Goal: Task Accomplishment & Management: Manage account settings

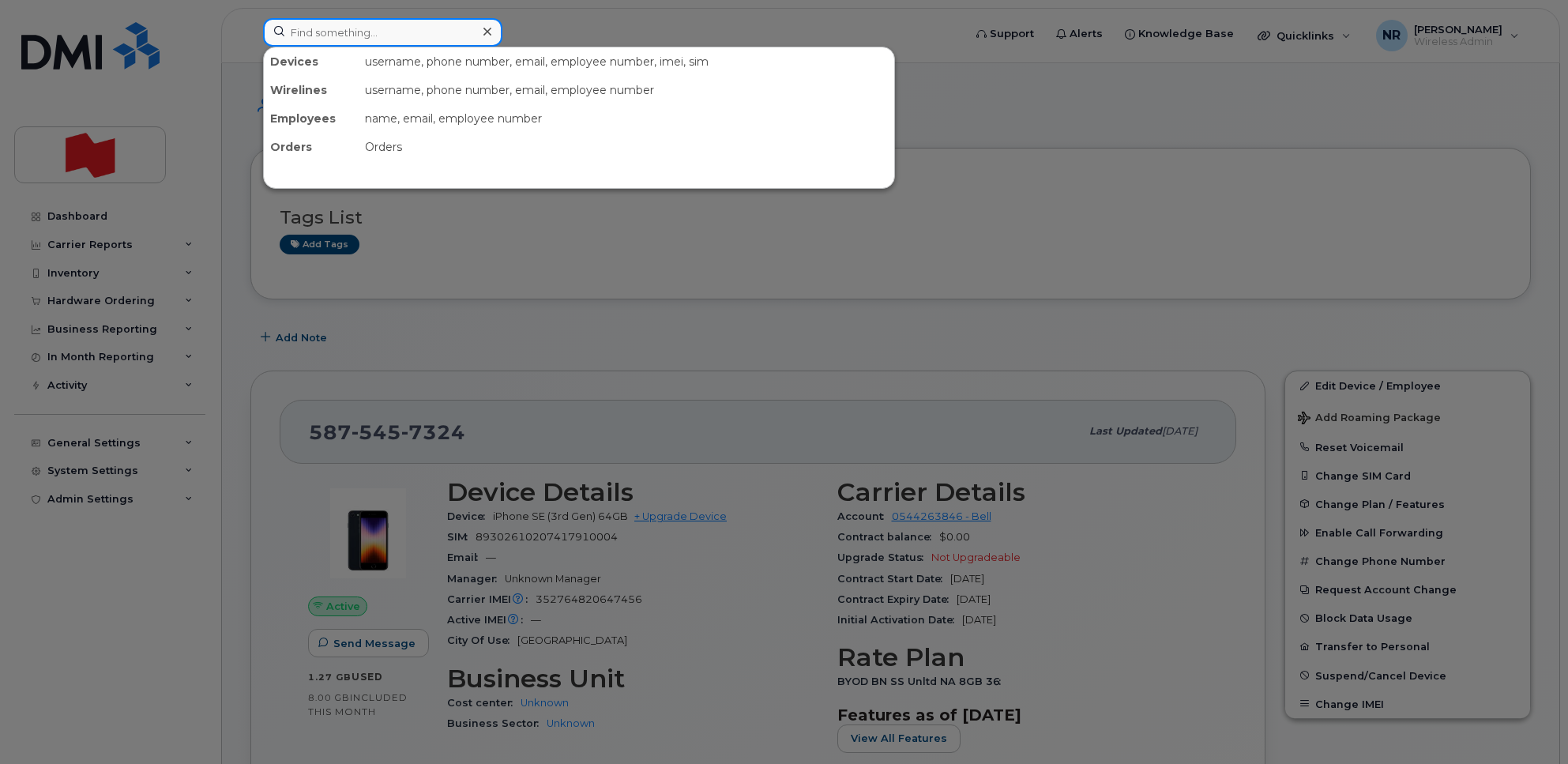
click at [412, 36] on input at bounding box center [383, 33] width 240 height 28
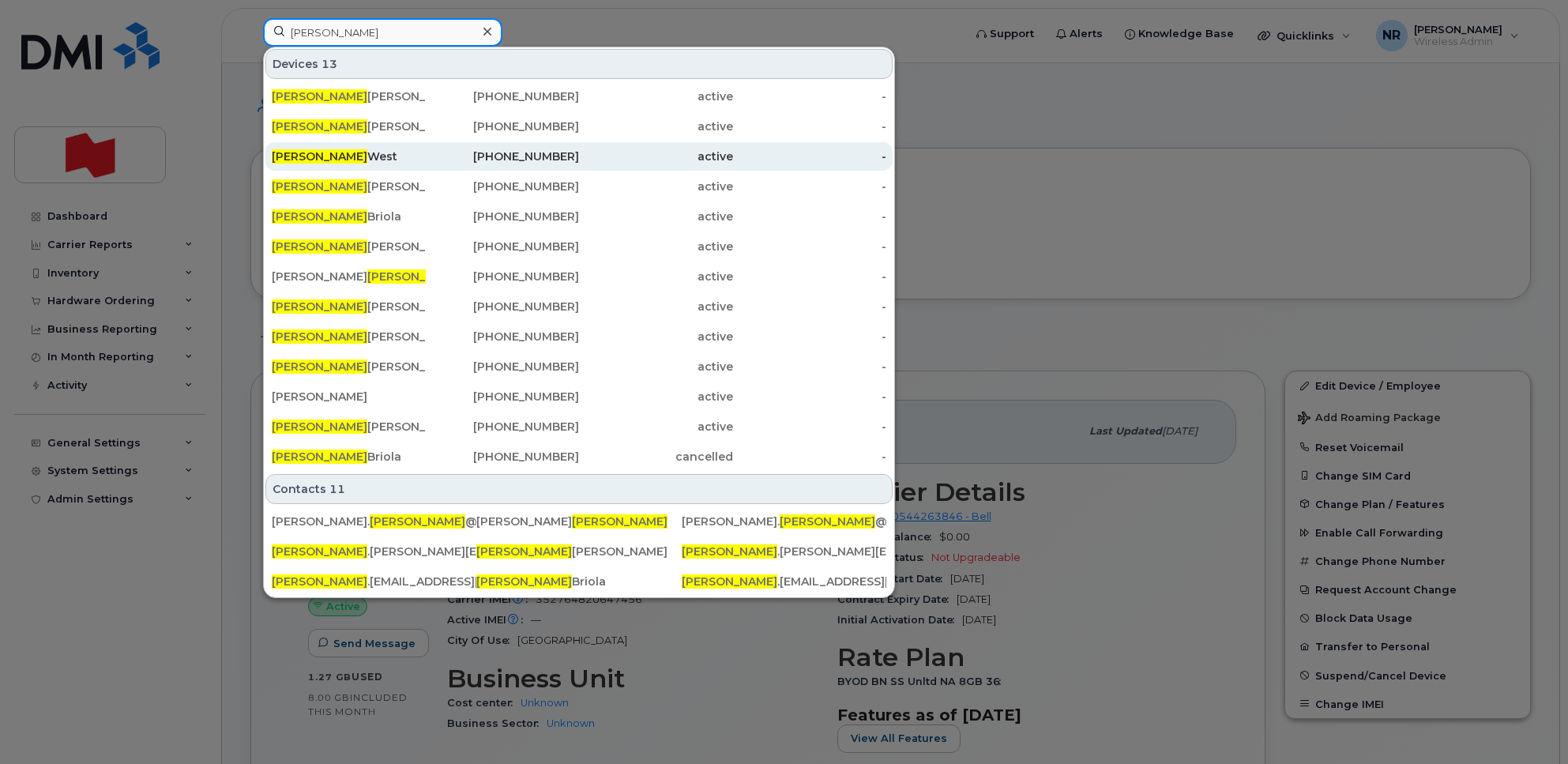
type input "benjamin"
click at [332, 162] on div "Benjamin West" at bounding box center [348, 156] width 154 height 16
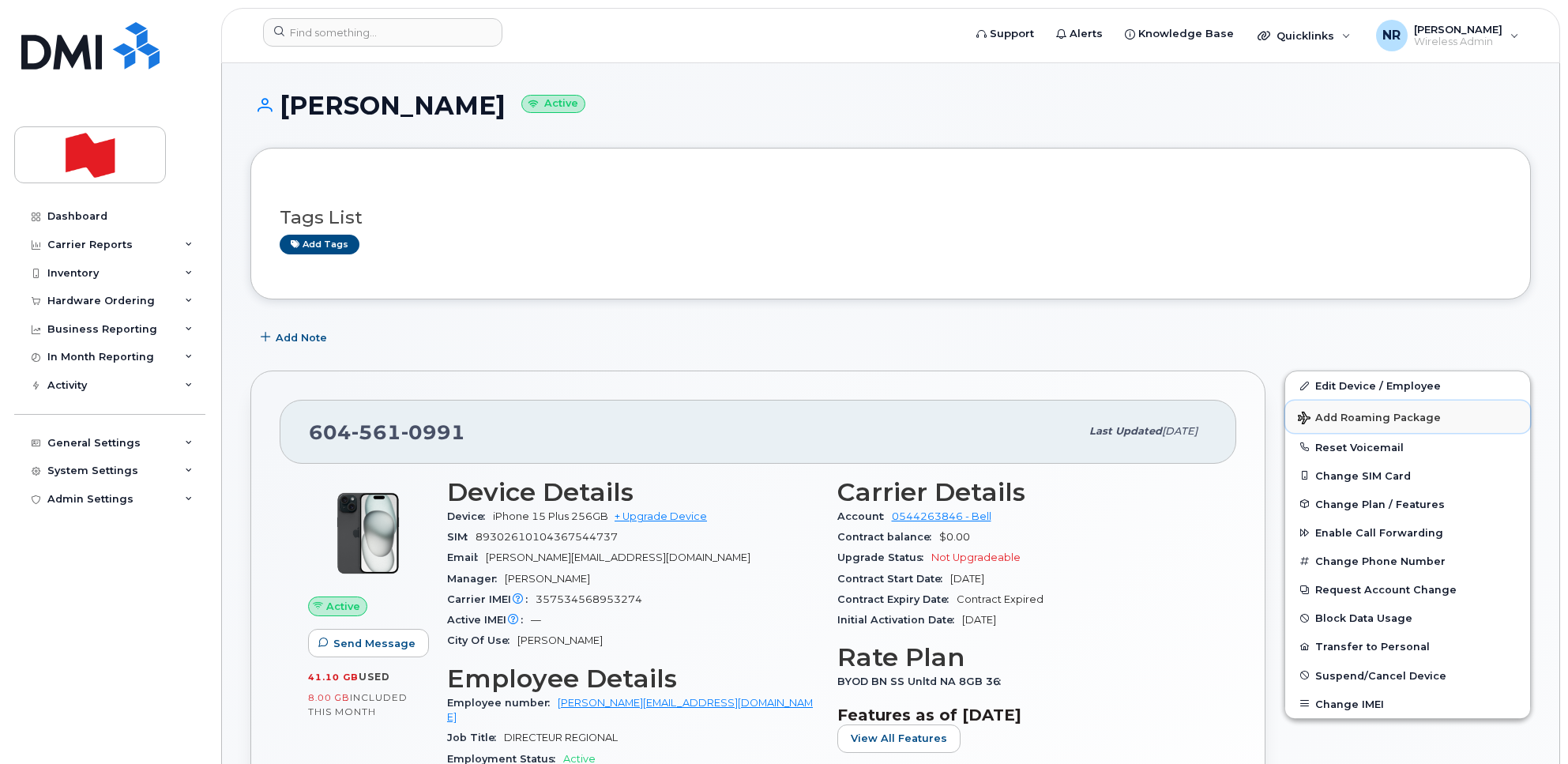
click at [1349, 415] on span "Add Roaming Package" at bounding box center [1369, 419] width 143 height 15
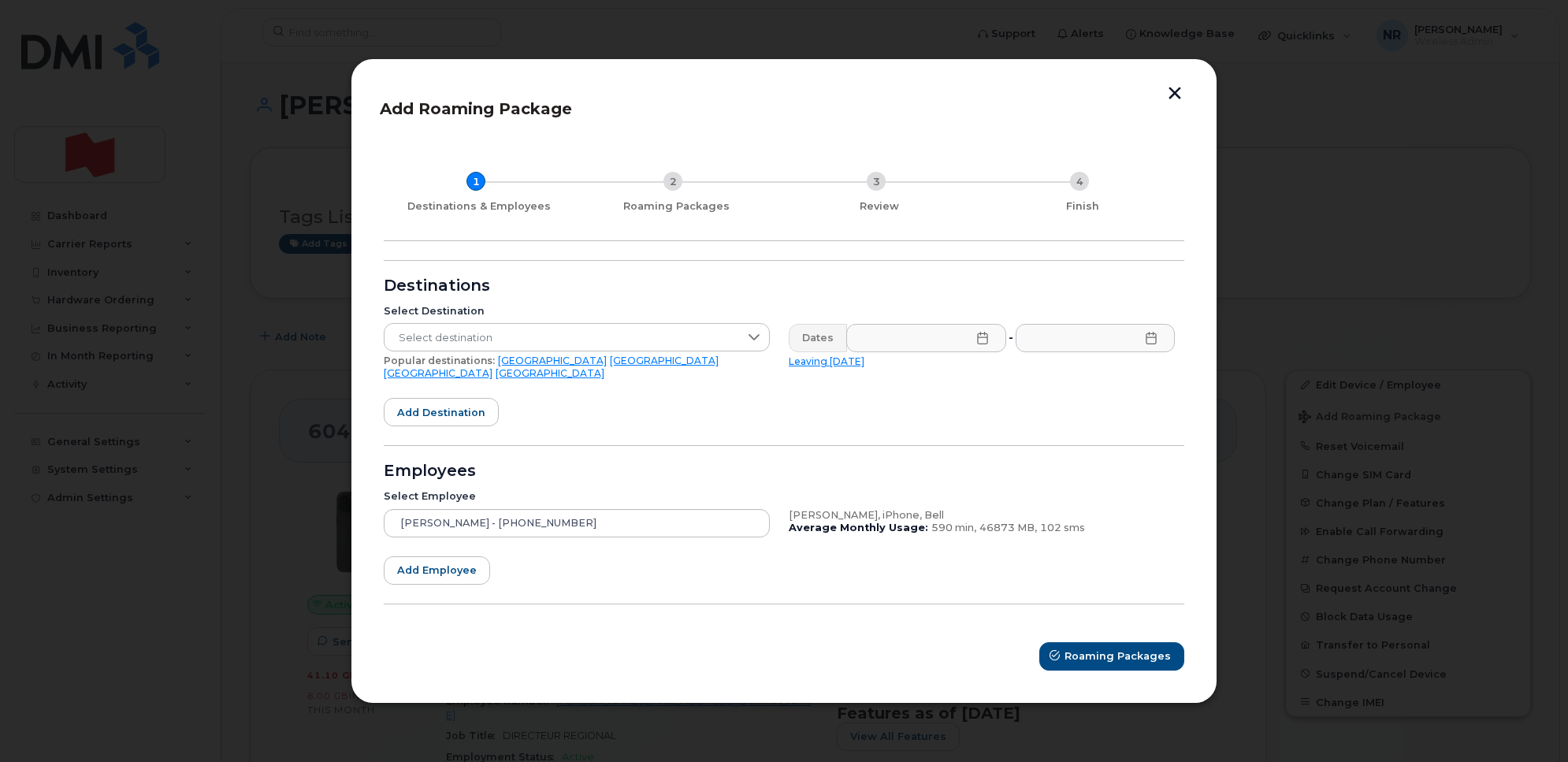
click at [1174, 91] on button "button" at bounding box center [1175, 95] width 23 height 17
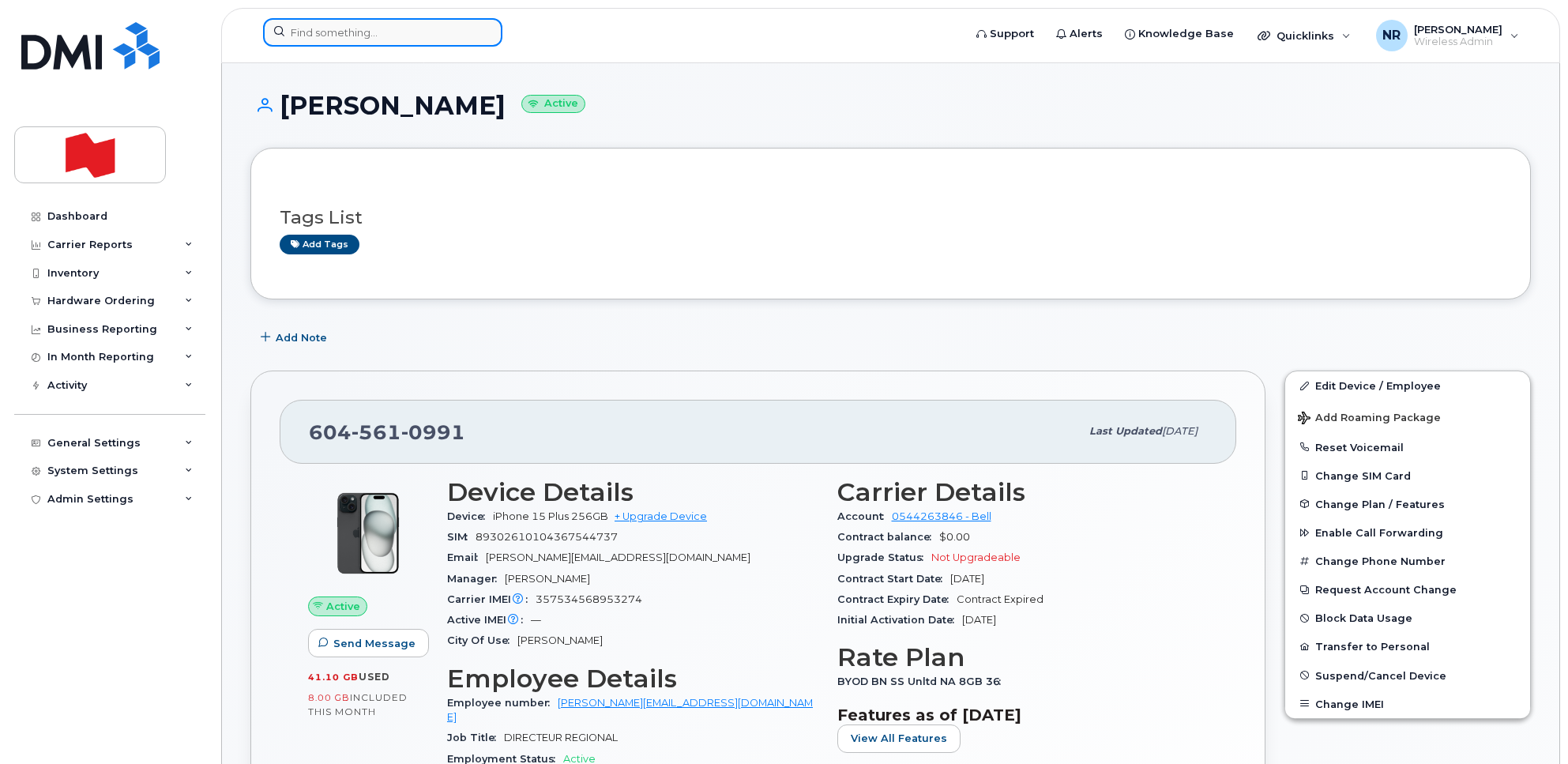
click at [369, 37] on input at bounding box center [383, 33] width 240 height 28
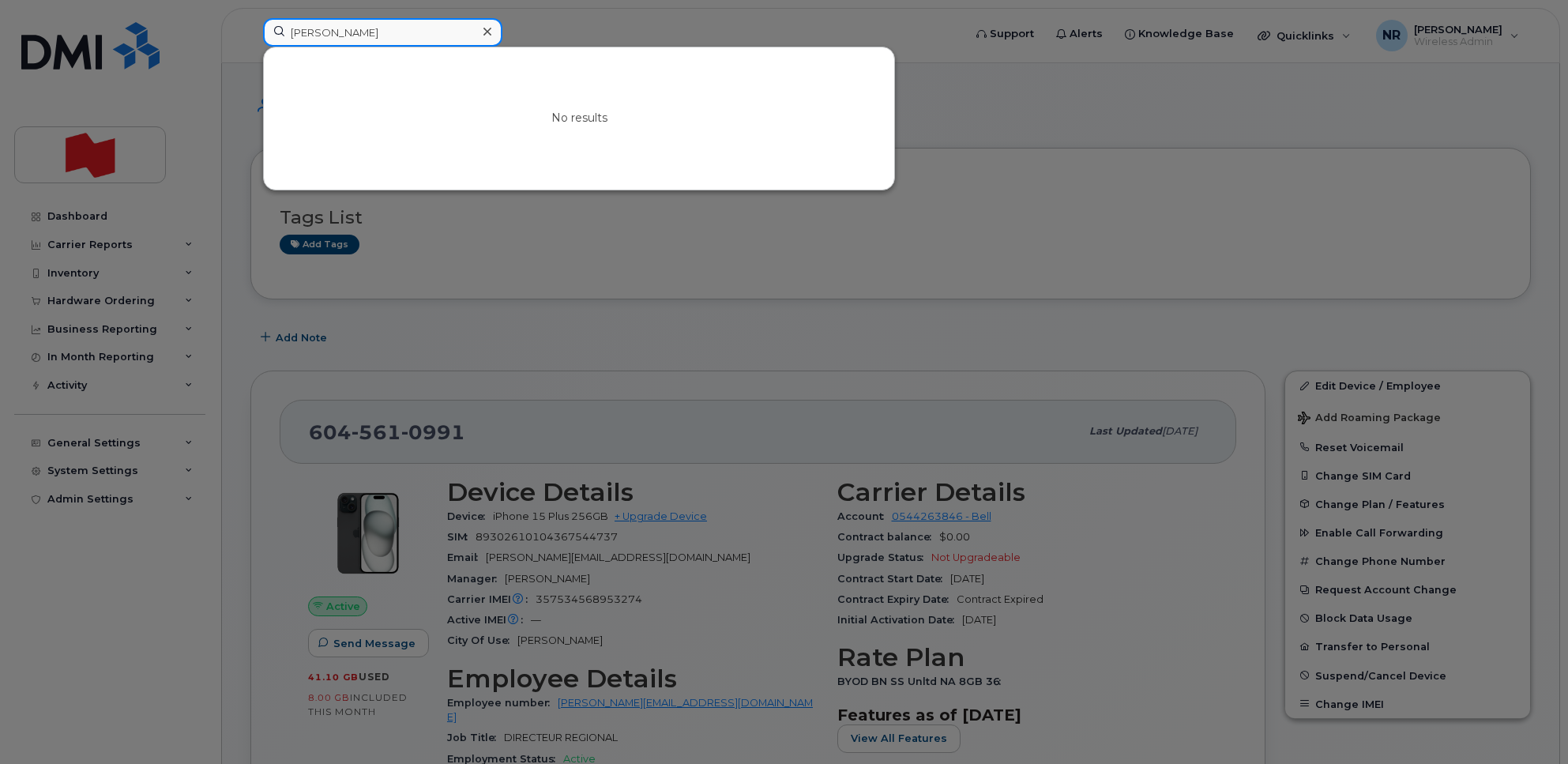
drag, startPoint x: 364, startPoint y: 32, endPoint x: 243, endPoint y: 38, distance: 121.1
click at [250, 38] on div "Amy chen No results" at bounding box center [608, 36] width 715 height 35
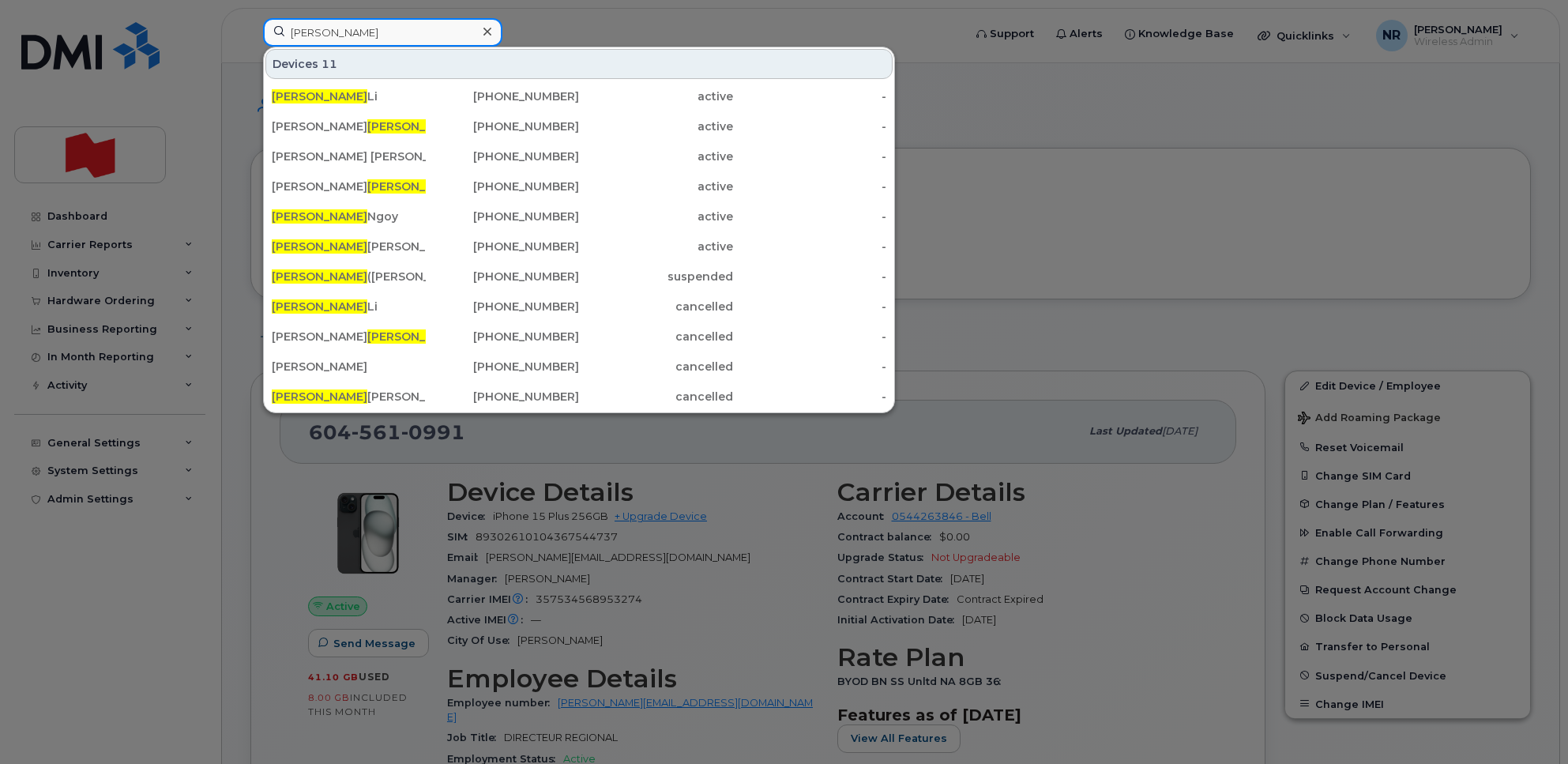
drag, startPoint x: 328, startPoint y: 38, endPoint x: 275, endPoint y: 35, distance: 53.1
click at [275, 35] on input "Amy" at bounding box center [383, 33] width 240 height 28
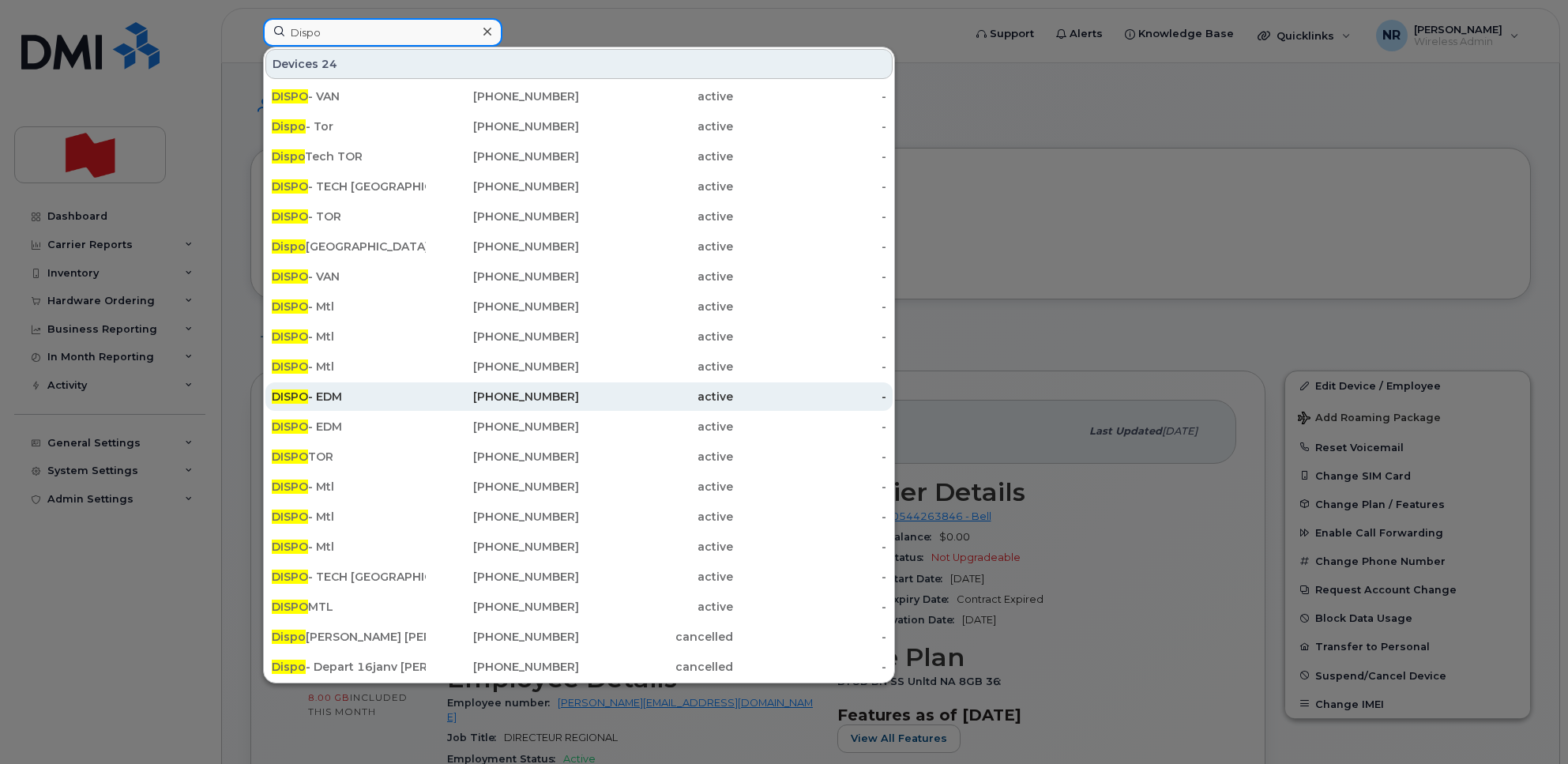
type input "Dispo"
click at [322, 393] on div "DISPO - EDM" at bounding box center [348, 396] width 154 height 16
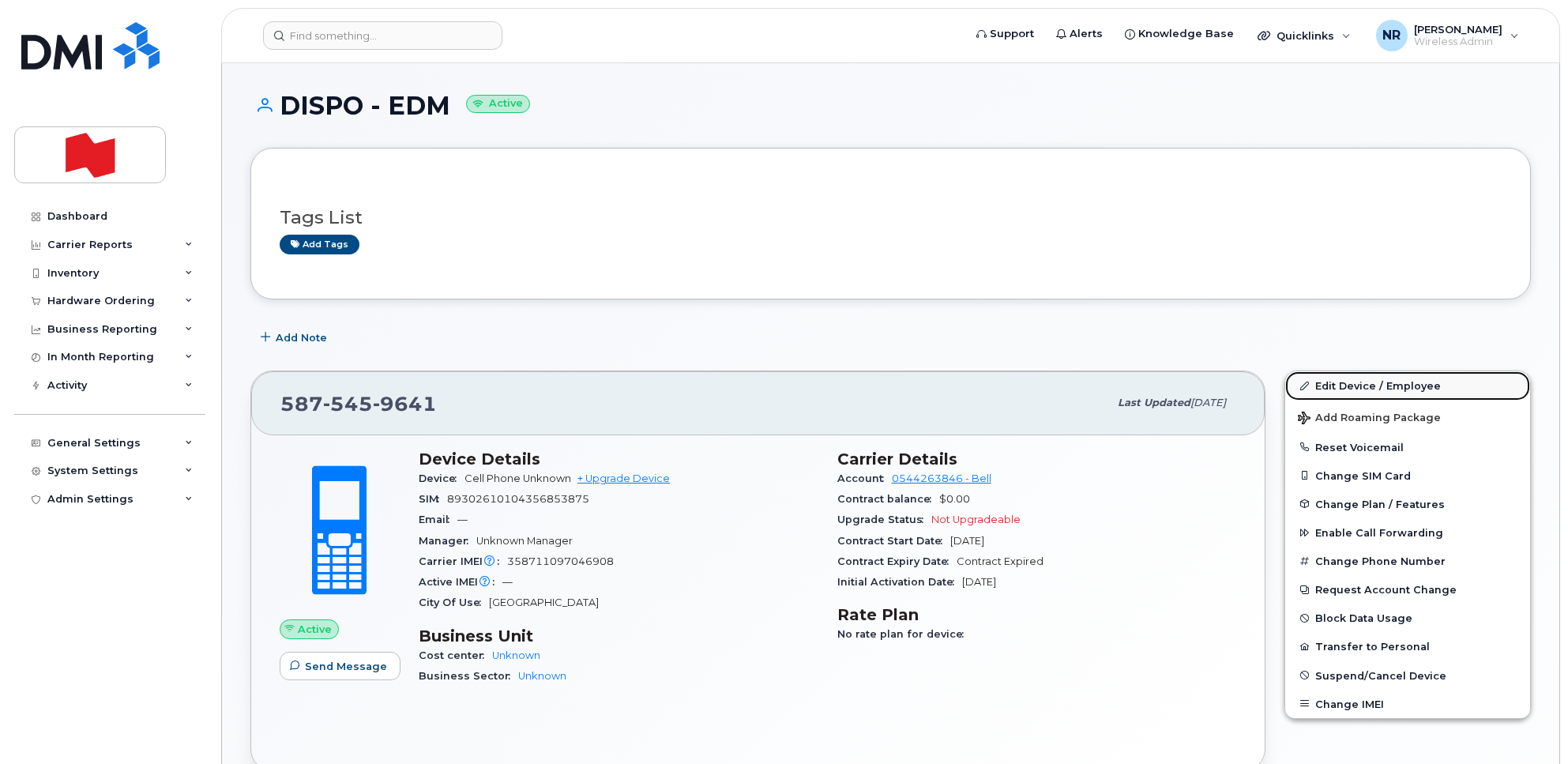
click at [1364, 385] on link "Edit Device / Employee" at bounding box center [1408, 385] width 245 height 28
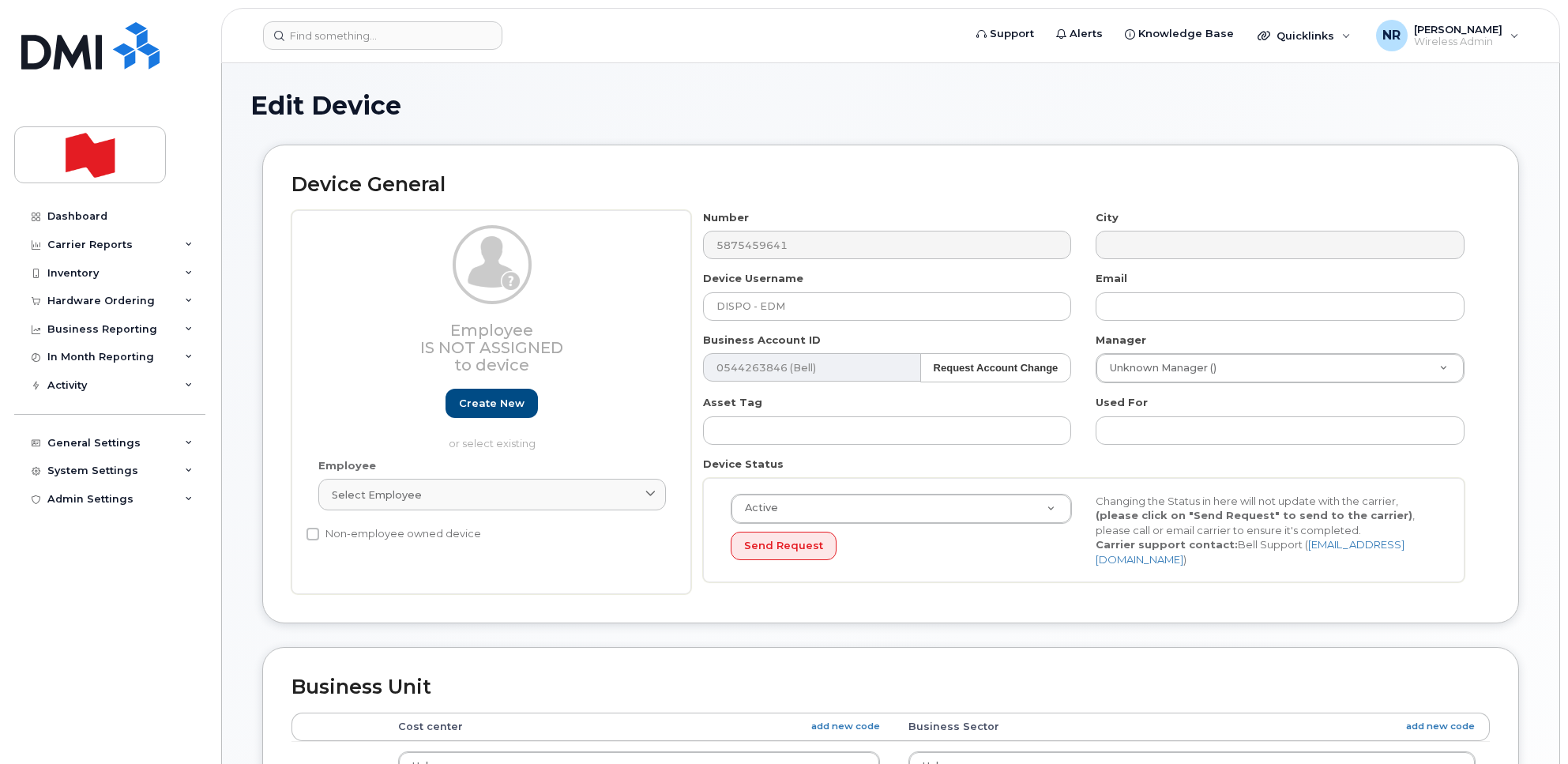
select select "22916206"
click at [487, 405] on link "Create new" at bounding box center [492, 403] width 92 height 29
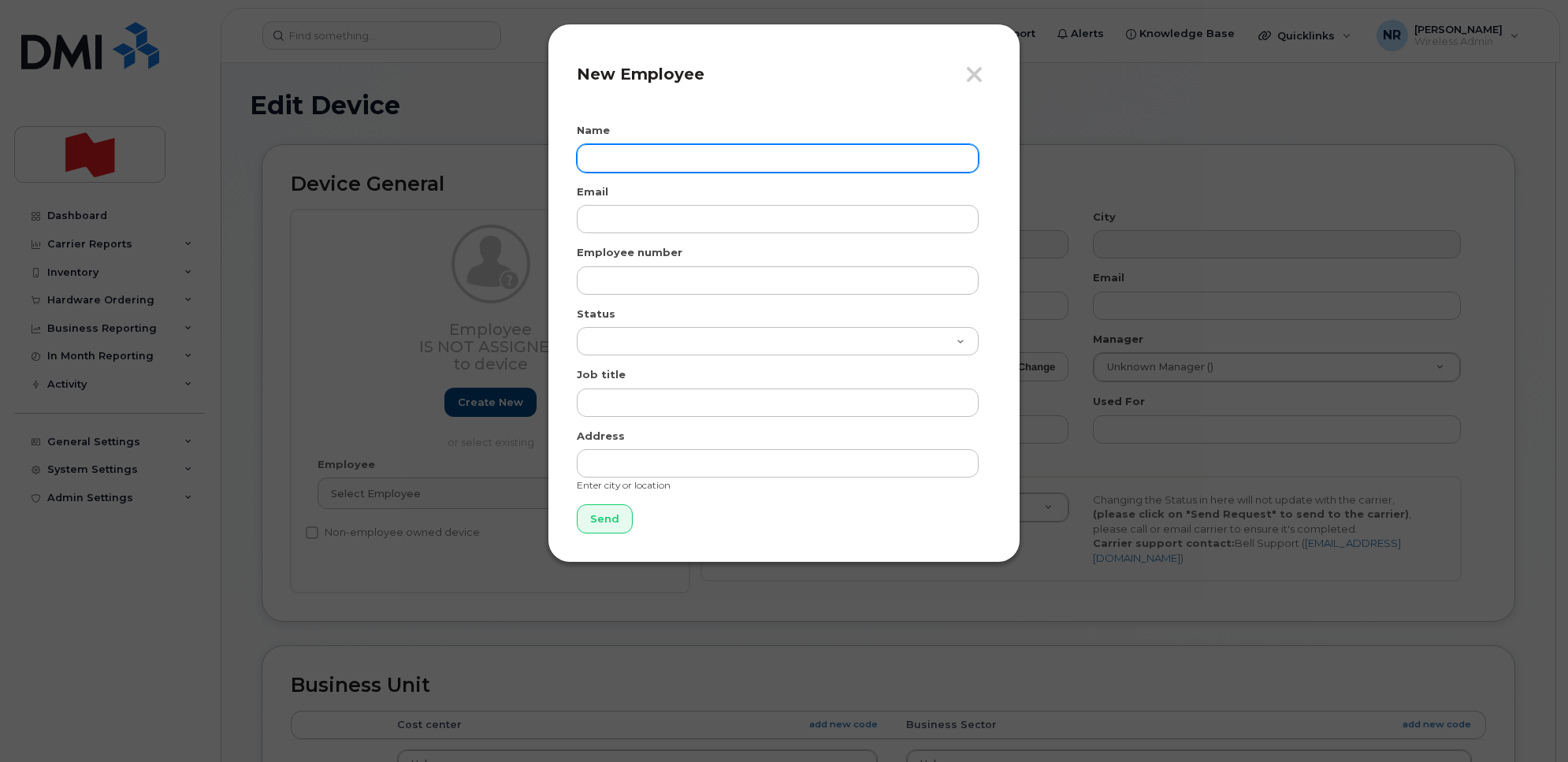
click at [597, 168] on input "text" at bounding box center [777, 159] width 402 height 28
drag, startPoint x: 687, startPoint y: 155, endPoint x: 561, endPoint y: 155, distance: 126.0
click at [561, 155] on div "Close New Employee Name Stephen Kaiser Email Employee number Status Active On-L…" at bounding box center [784, 292] width 473 height 539
type input "[PERSON_NAME]"
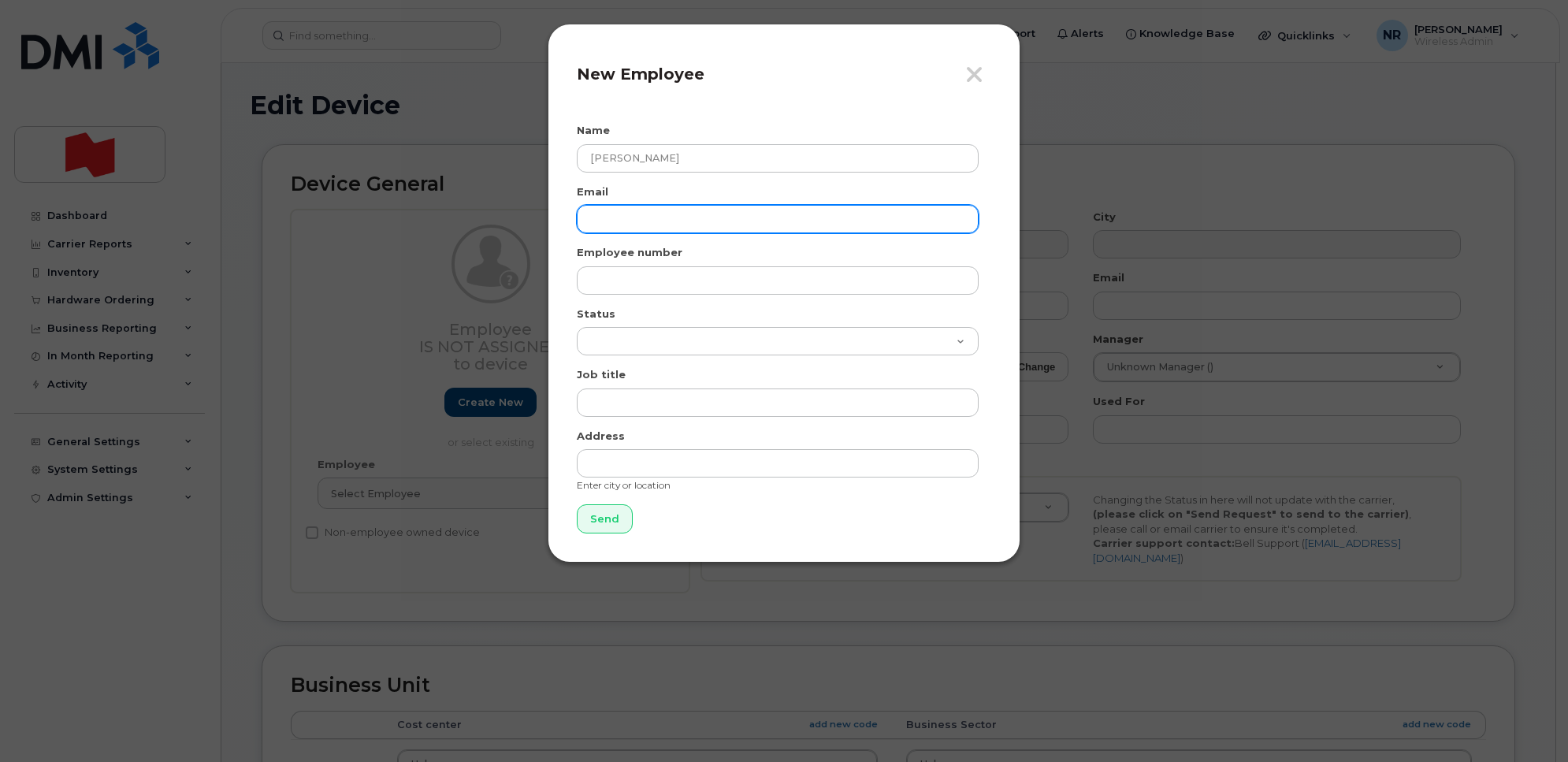
click at [678, 210] on input "email" at bounding box center [777, 219] width 402 height 28
paste input "stephen.kaiser@nbc.ca"
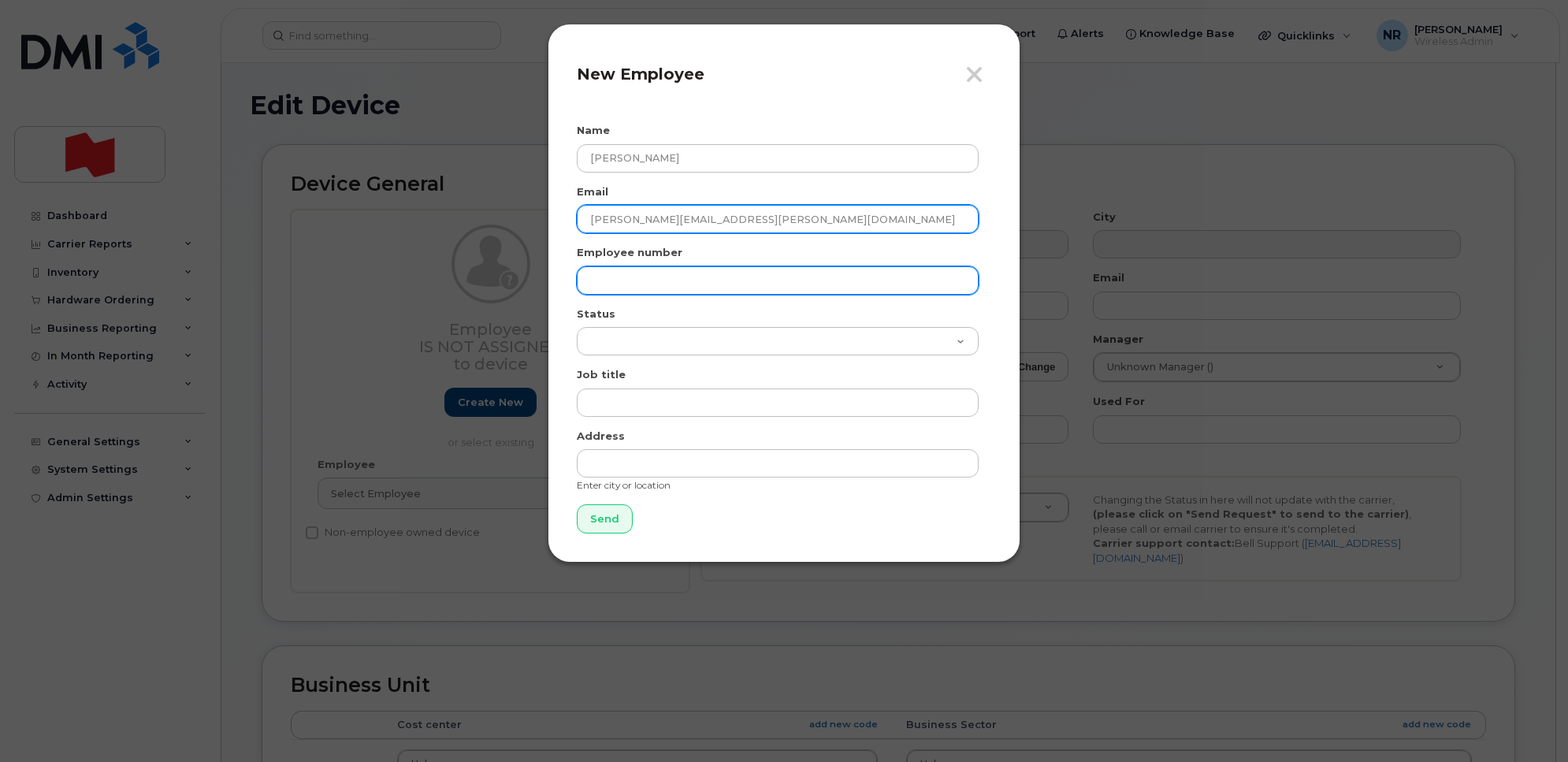
type input "stephen.kaiser@nbc.ca"
click at [674, 268] on input "text" at bounding box center [777, 281] width 402 height 28
paste input "stephen.kaiser@nbc.ca"
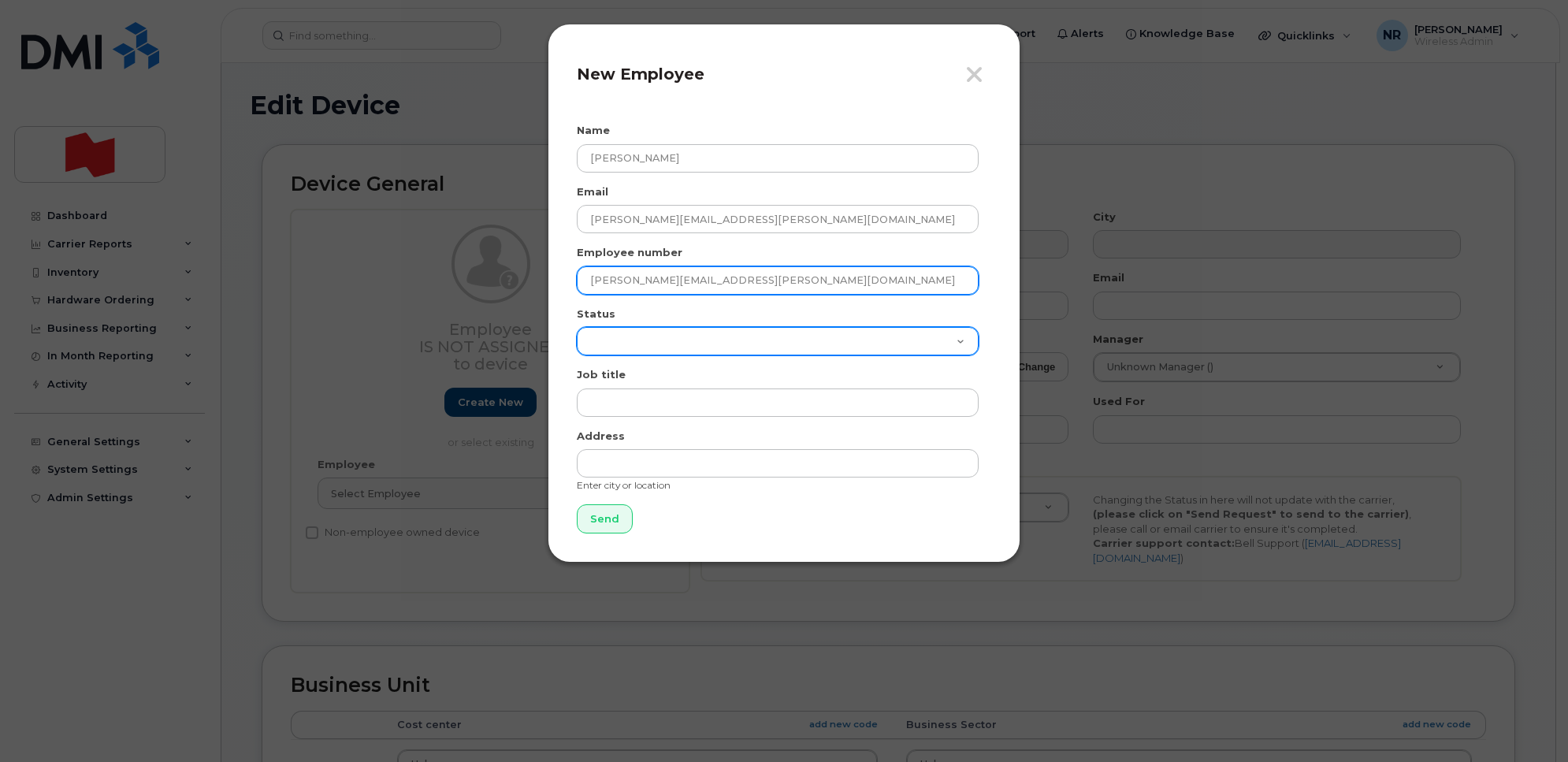
type input "stephen.kaiser@nbc.ca"
click at [647, 340] on select "Active On-Leave Long Term Short Term Maternity Leave Temp Layoff Inactive" at bounding box center [777, 341] width 402 height 28
select select "active"
click at [576, 327] on select "Active On-Leave Long Term Short Term Maternity Leave Temp Layoff Inactive" at bounding box center [777, 341] width 402 height 28
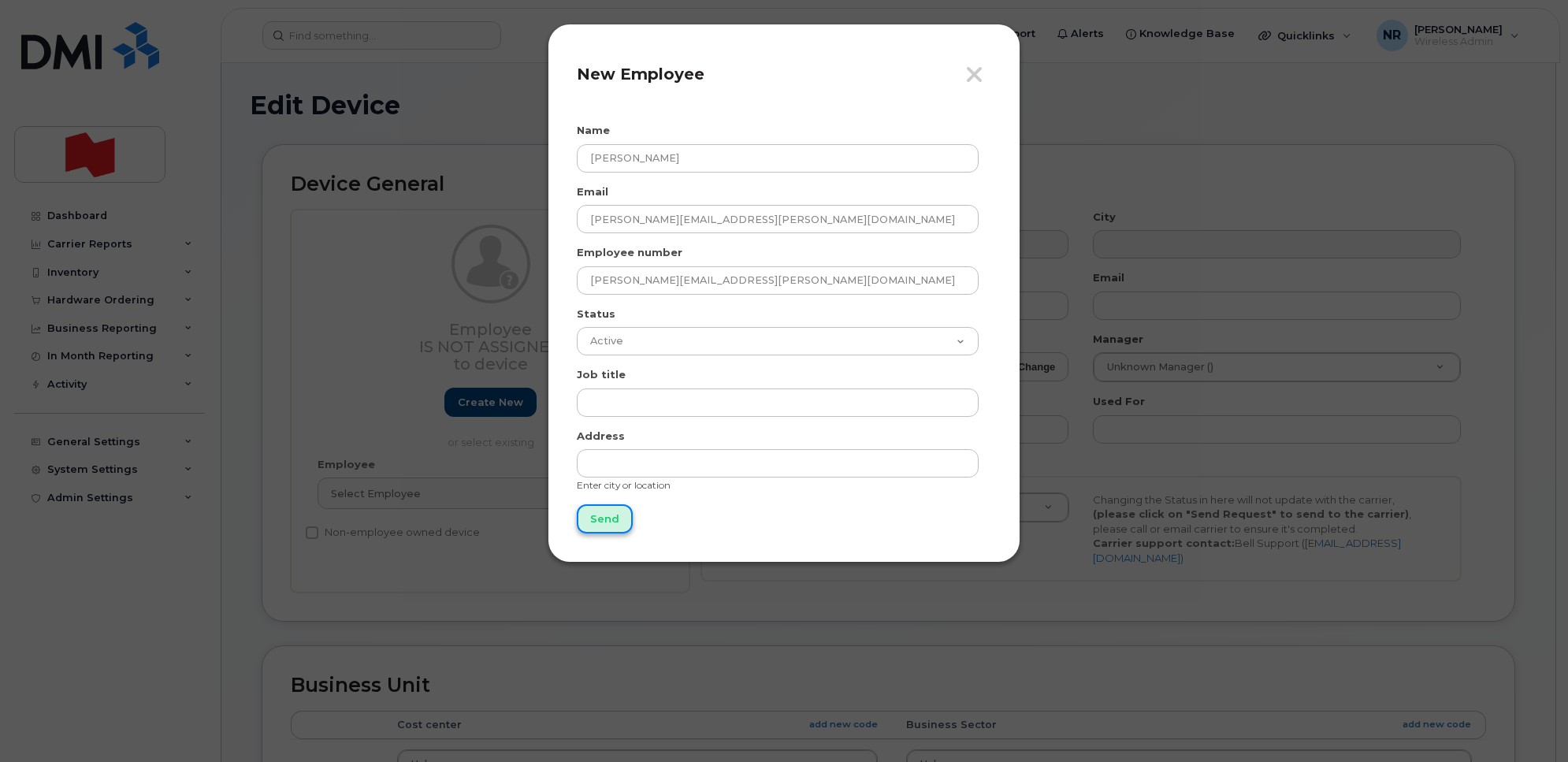
click at [583, 526] on input "Send" at bounding box center [604, 519] width 56 height 29
type input "Send"
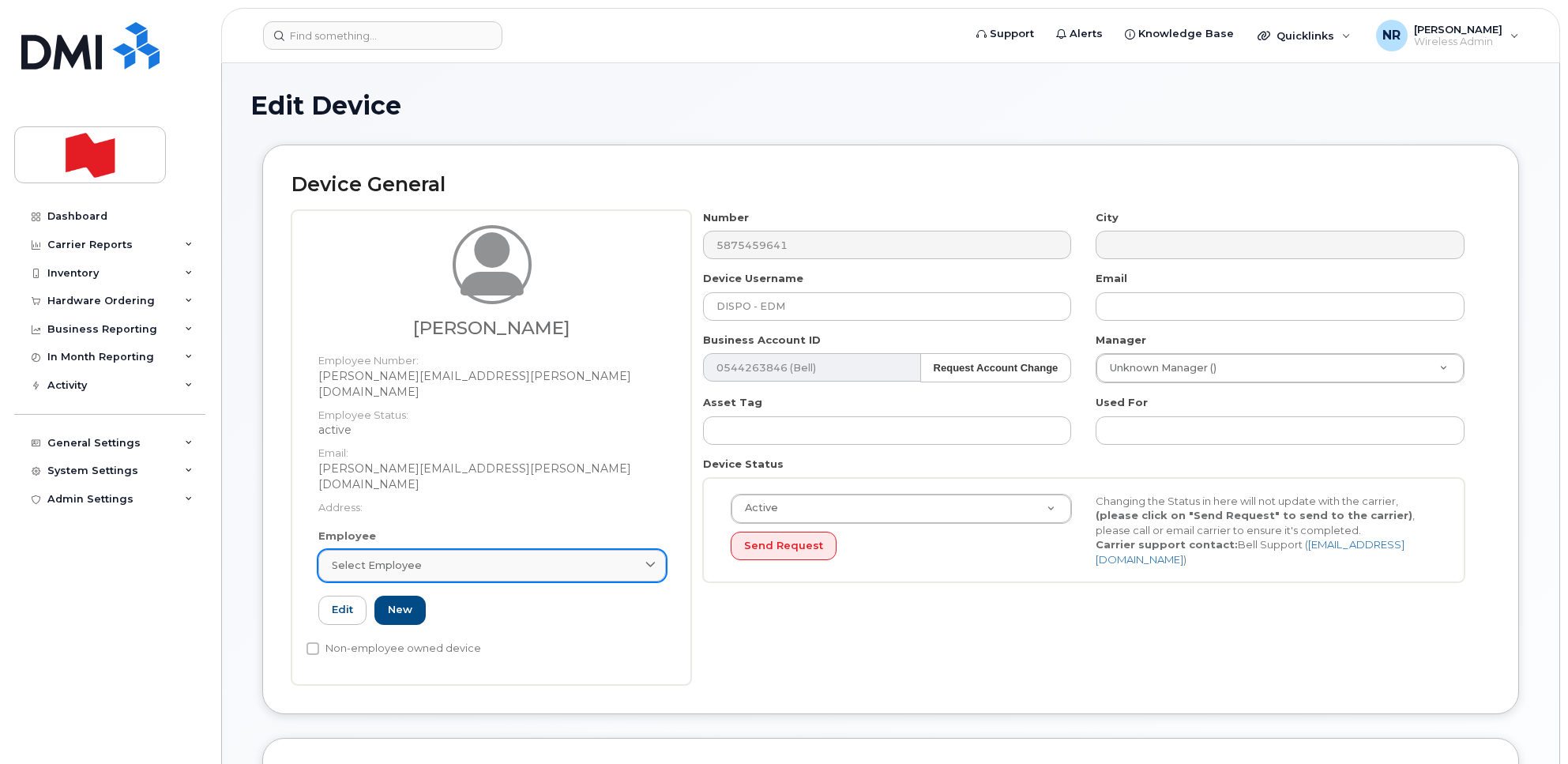
click at [445, 558] on div "Select employee" at bounding box center [492, 565] width 321 height 15
paste input "stephen.kaiser@nbc.ca"
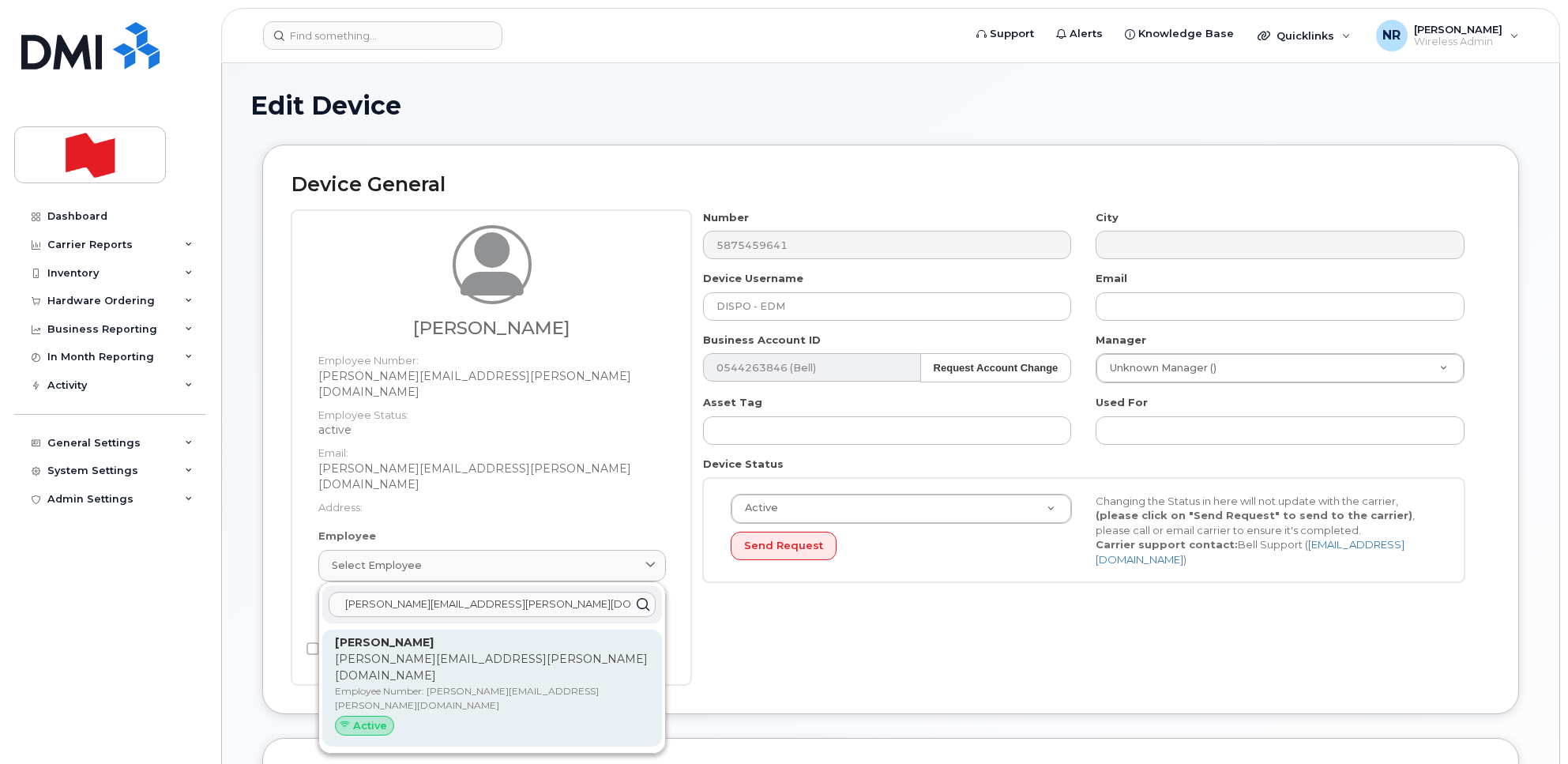
type input "stephen.kaiser@nbc.ca"
click at [395, 651] on p "stephen.kaiser@nbc.ca" at bounding box center [492, 668] width 314 height 34
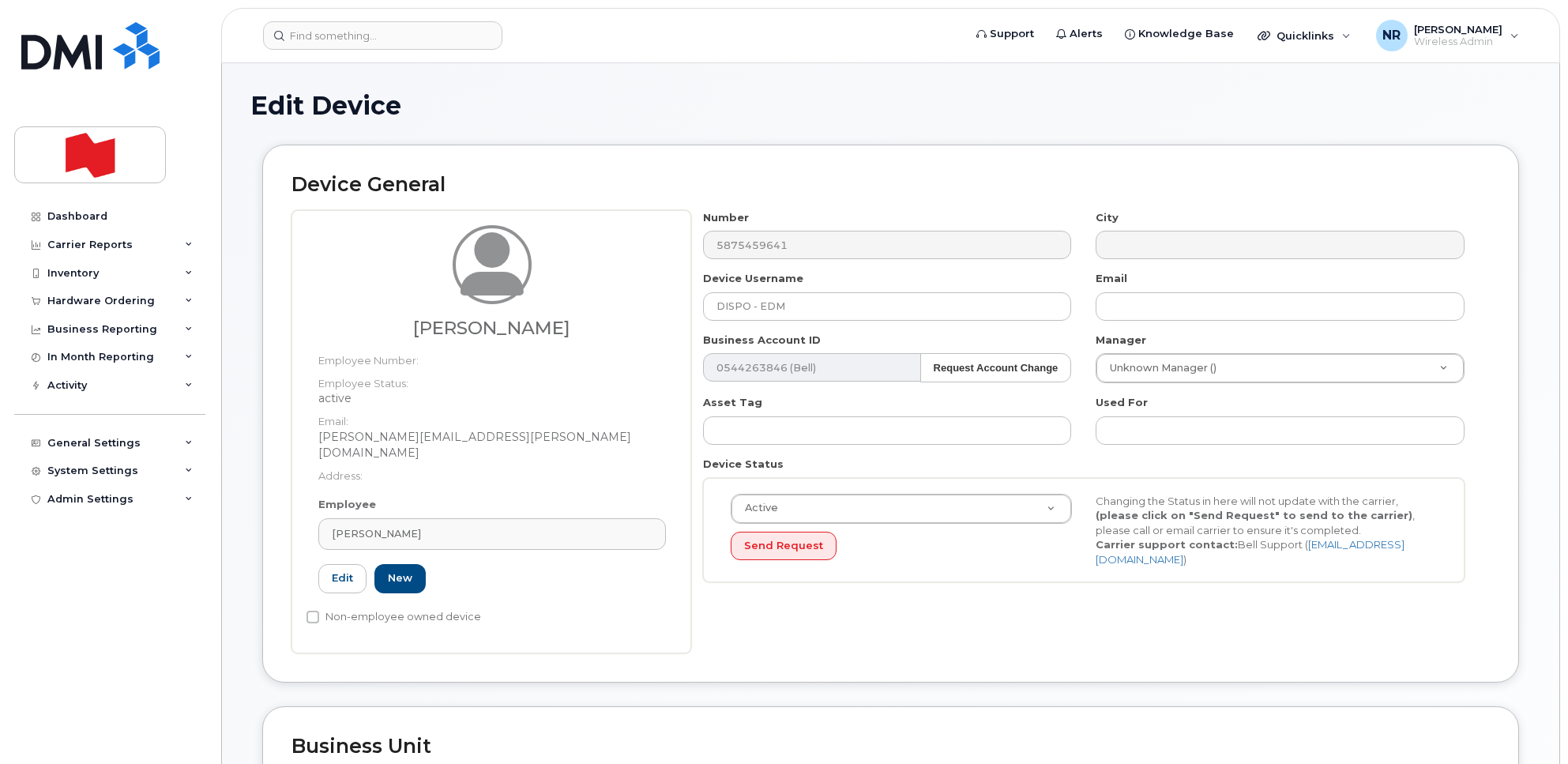
type input "stephen.kaiser@nbc.ca"
type input "Stephen Kaiser"
type input "stephen.kaiser@nbc.ca"
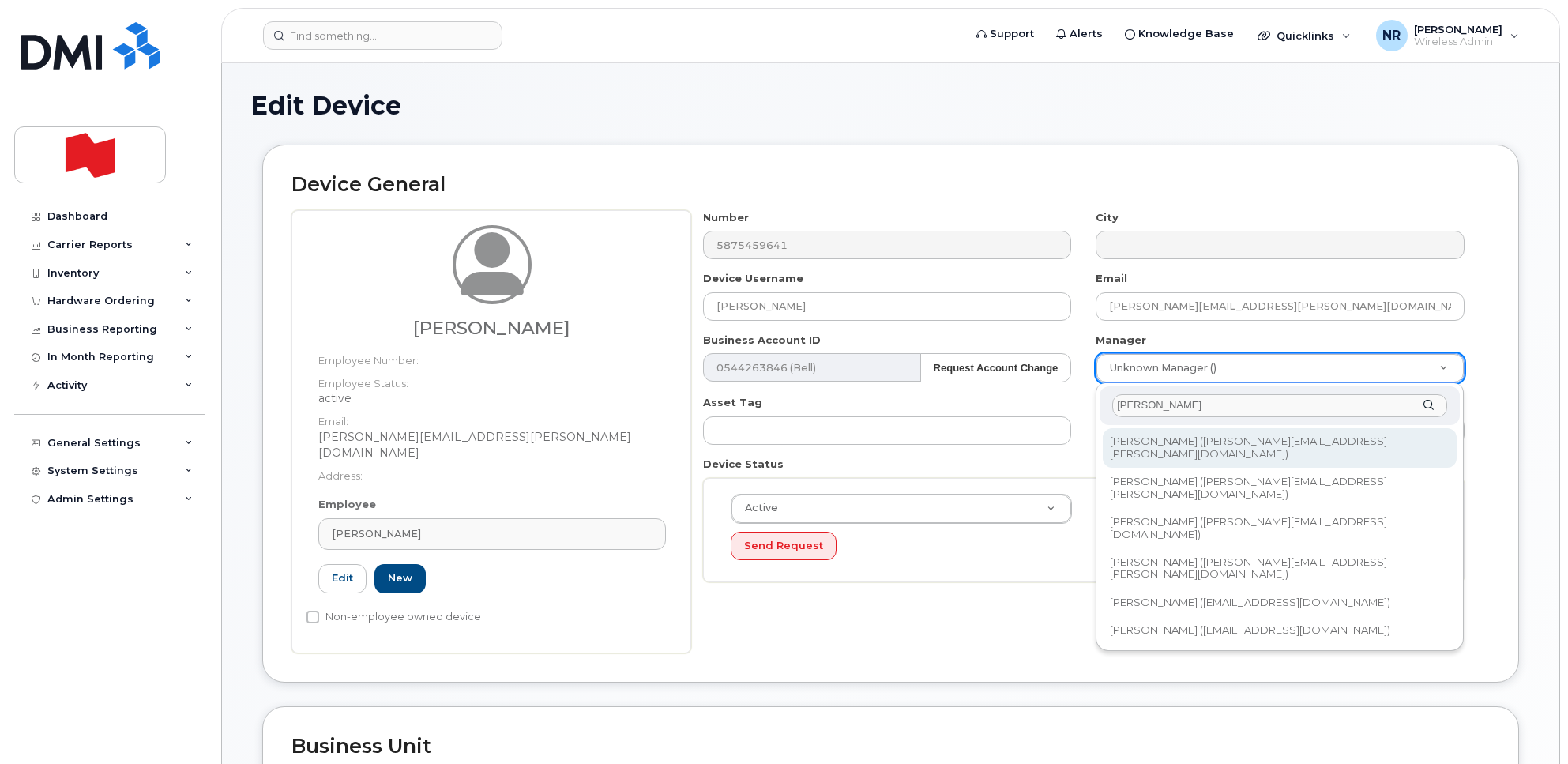
drag, startPoint x: 1158, startPoint y: 403, endPoint x: 1055, endPoint y: 404, distance: 103.0
click at [1055, 404] on body "Support Alerts Knowledge Base Quicklinks Suspend / Cancel Device Change SIM Car…" at bounding box center [784, 725] width 1568 height 1450
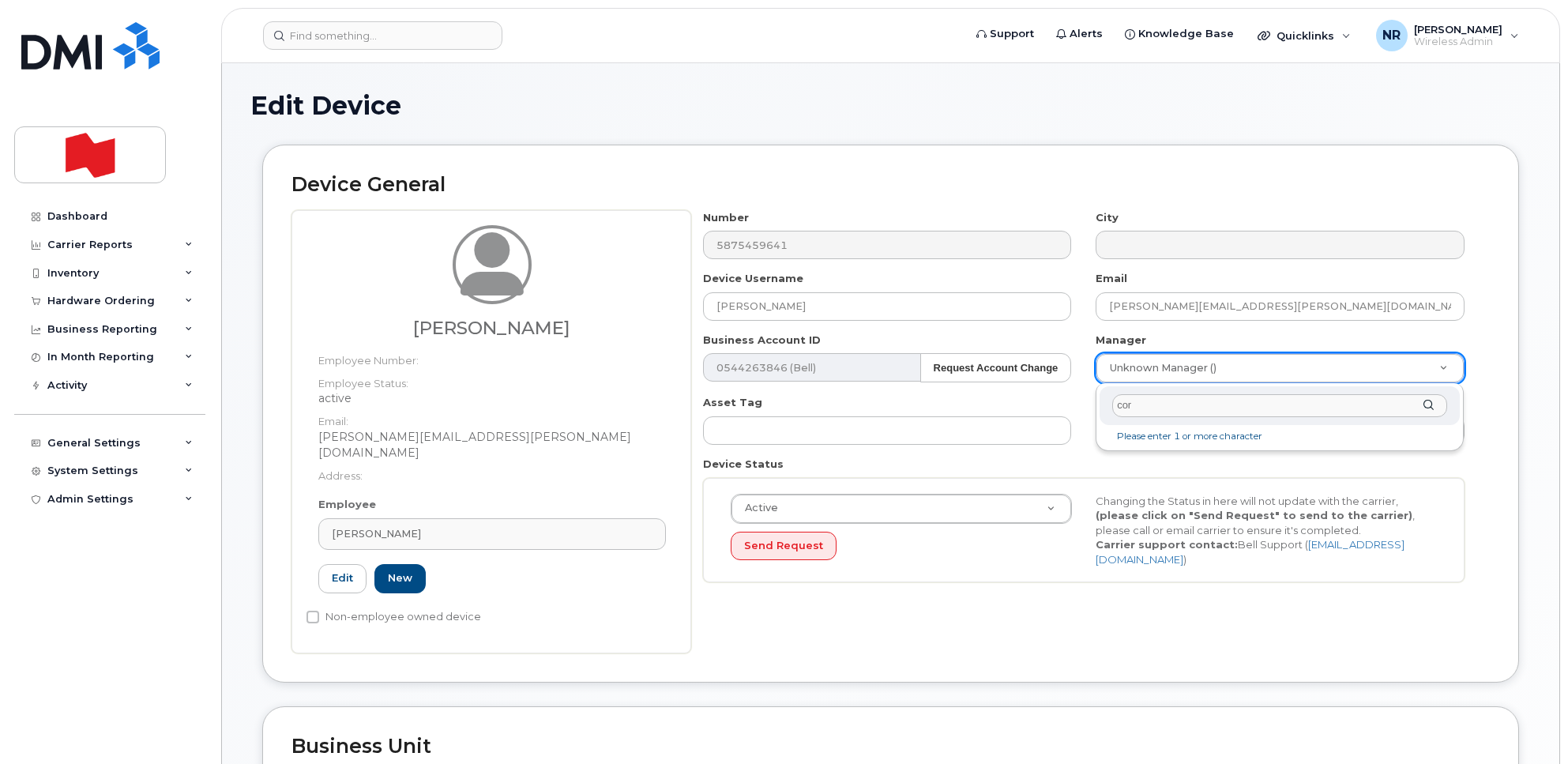
type input "cory"
drag, startPoint x: 1182, startPoint y: 405, endPoint x: 1016, endPoint y: 409, distance: 166.0
click at [1016, 409] on body "Support Alerts Knowledge Base Quicklinks Suspend / Cancel Device Change SIM Car…" at bounding box center [784, 725] width 1568 height 1450
type input "5"
type input "52"
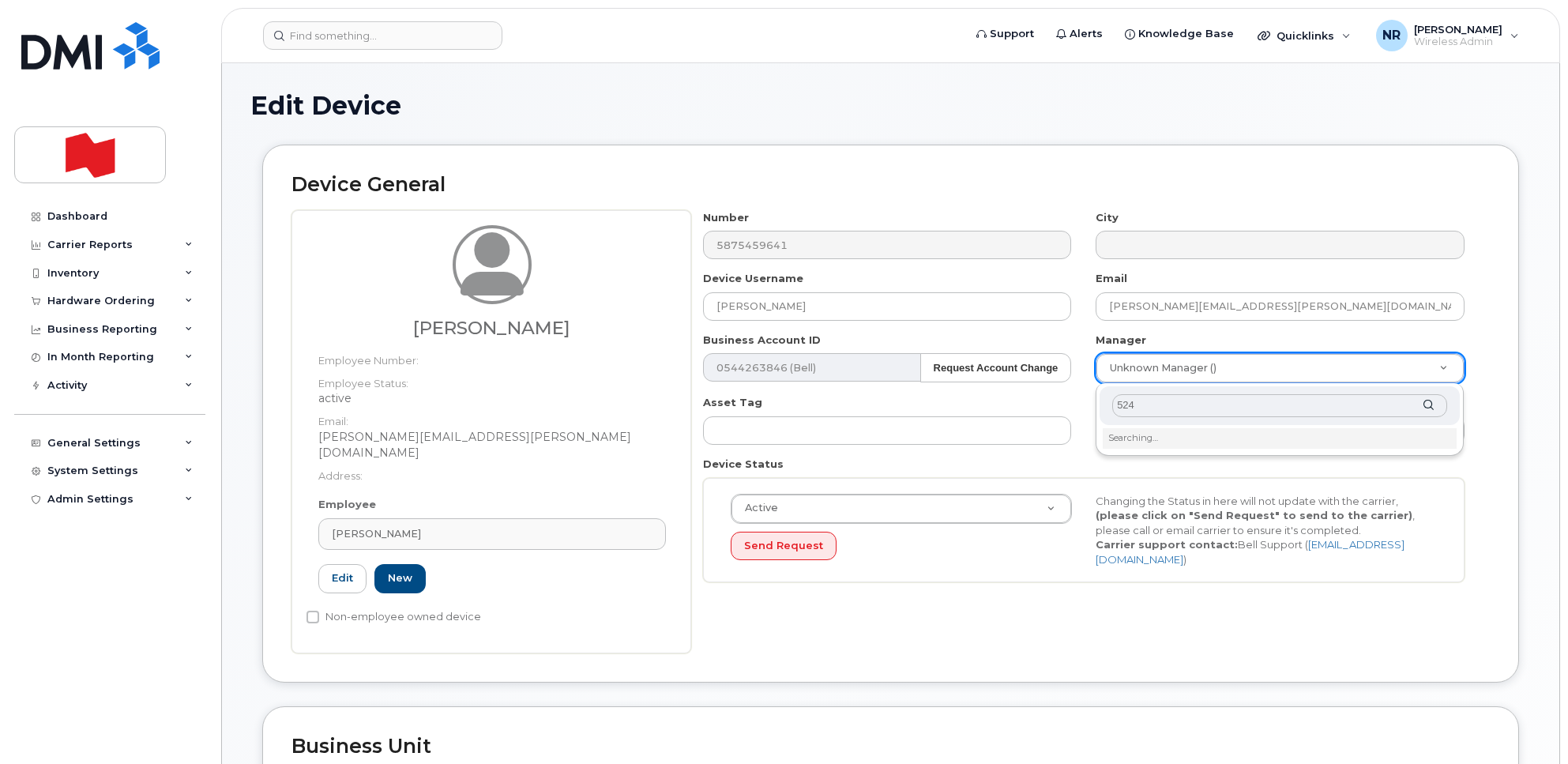
type input "5246"
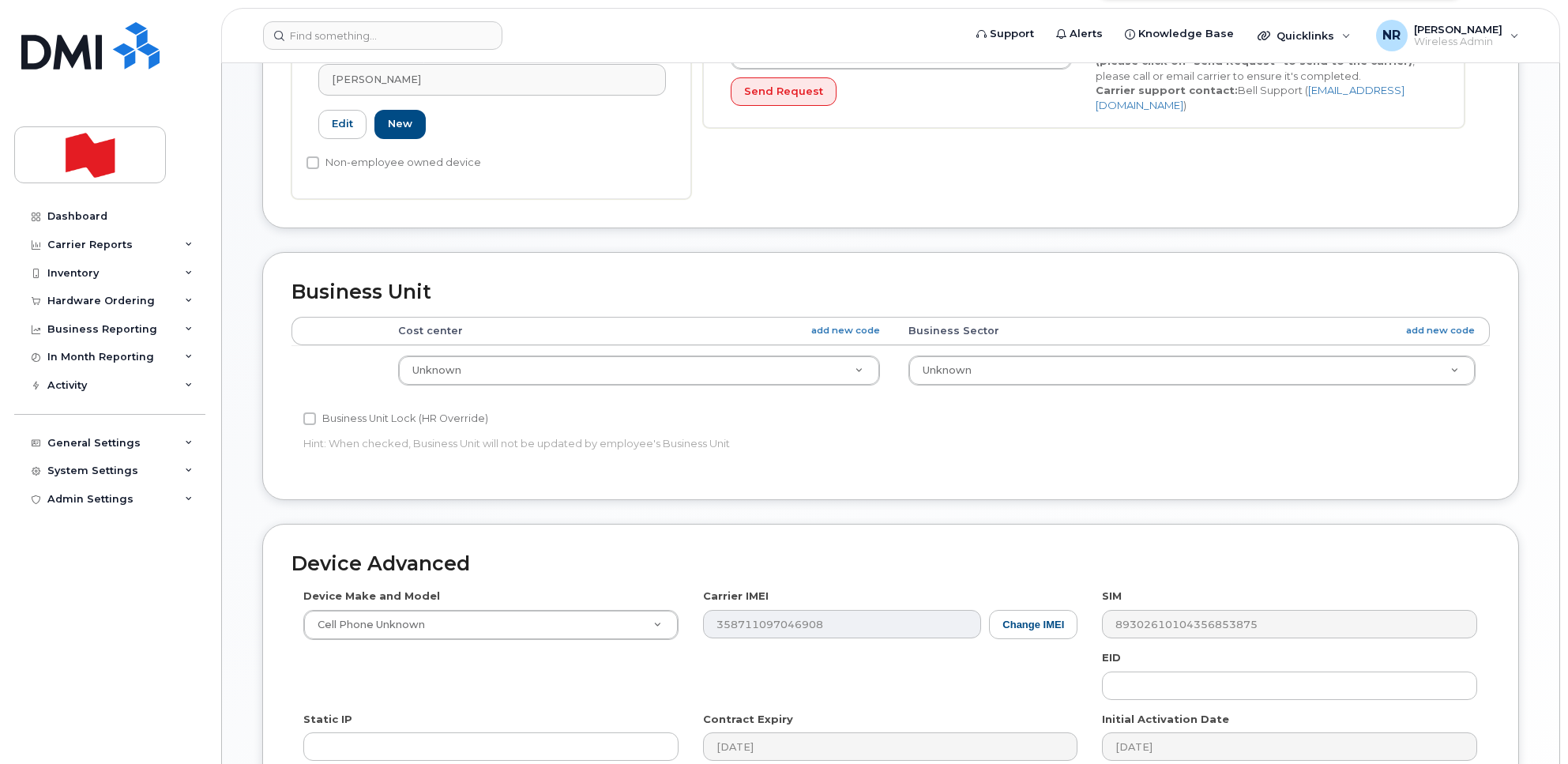
scroll to position [178, 0]
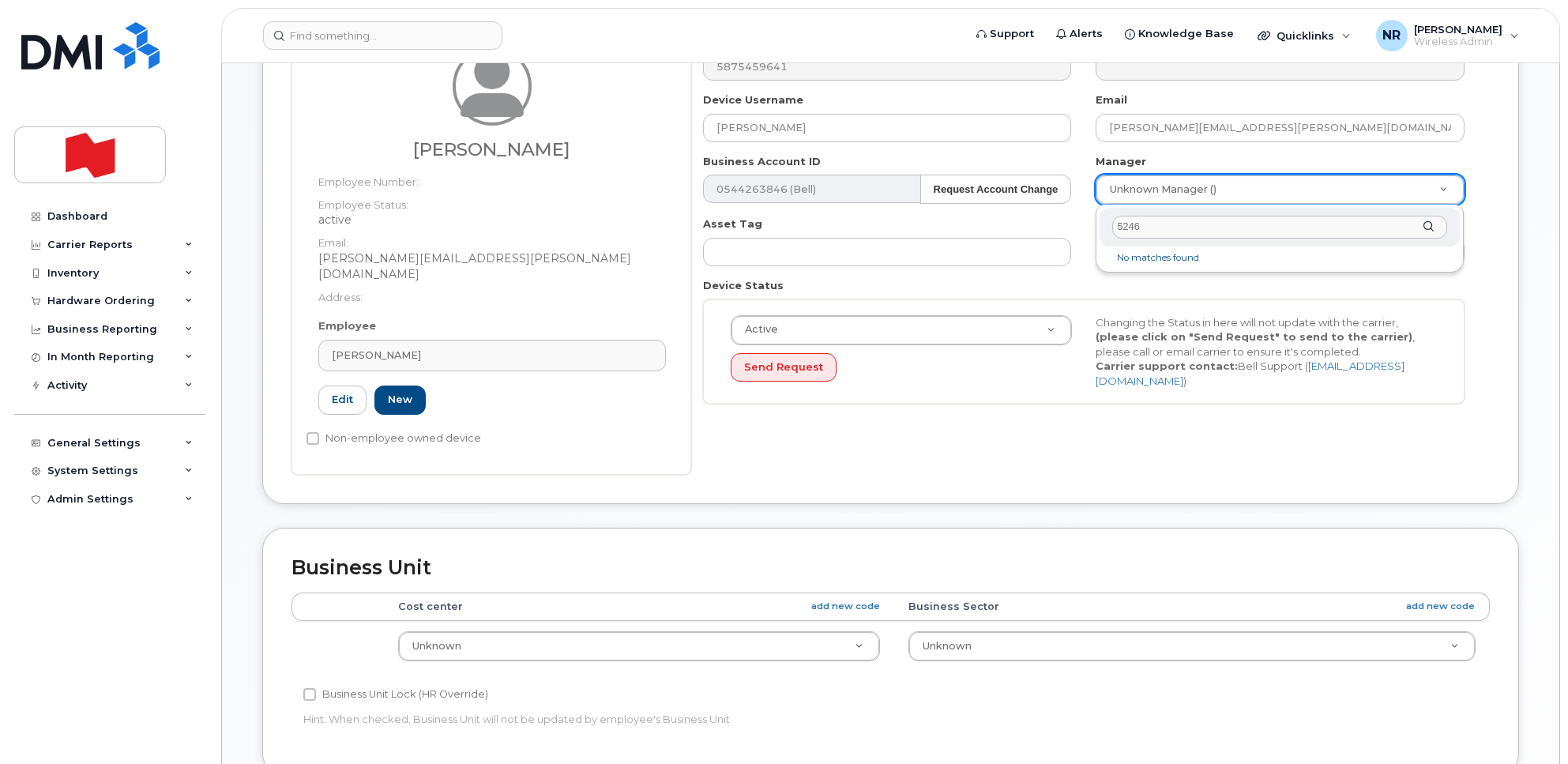
drag, startPoint x: 1201, startPoint y: 235, endPoint x: 1027, endPoint y: 230, distance: 174.1
click at [1027, 230] on body "Support Alerts Knowledge Base Quicklinks Suspend / Cancel Device Change SIM Car…" at bounding box center [784, 546] width 1568 height 1450
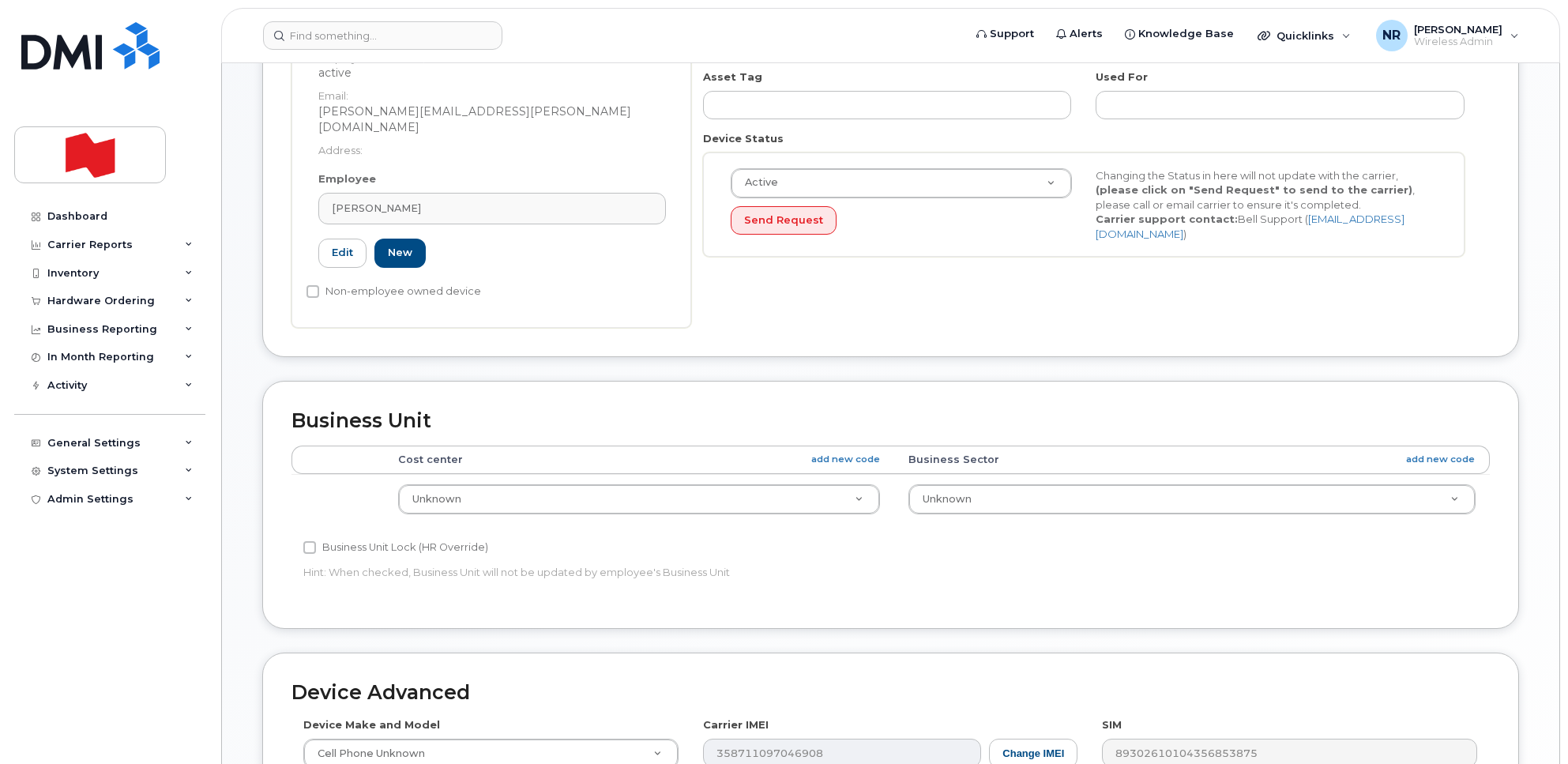
scroll to position [673, 0]
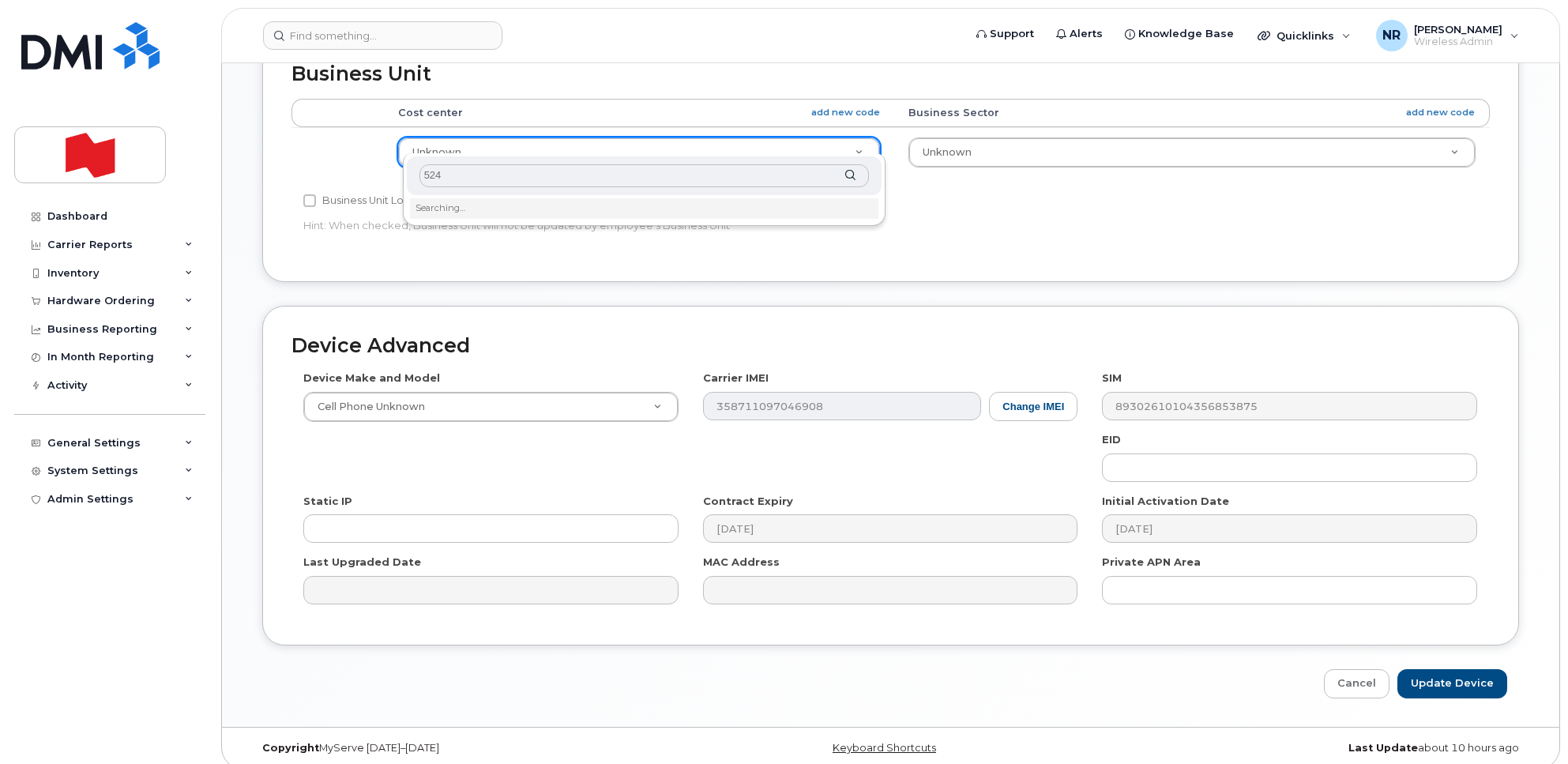
type input "5246"
drag, startPoint x: 524, startPoint y: 173, endPoint x: 333, endPoint y: 178, distance: 191.1
click at [333, 178] on body "Support Alerts Knowledge Base Quicklinks Suspend / Cancel Device Change SIM Car…" at bounding box center [784, 52] width 1568 height 1450
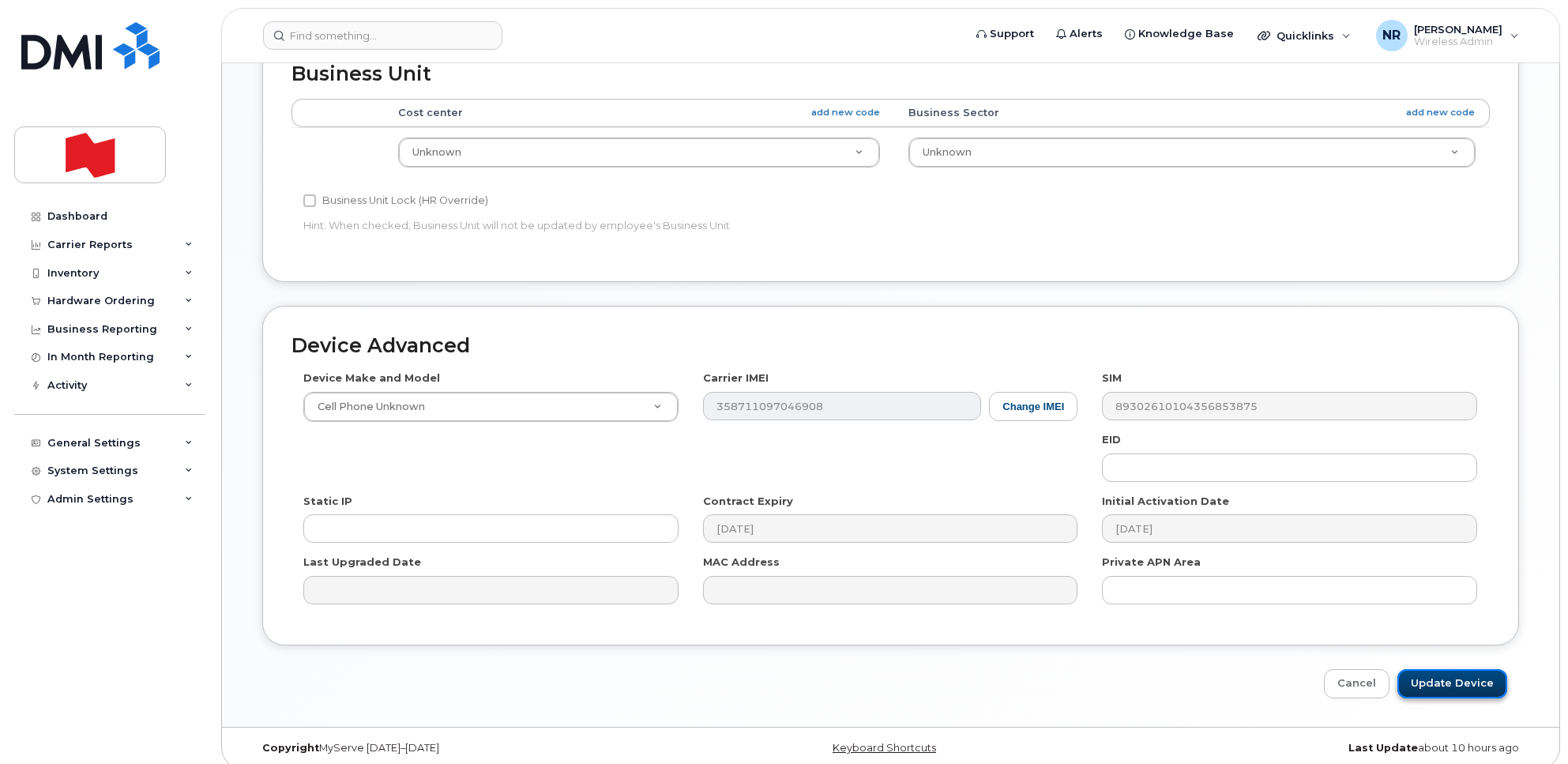
click at [1431, 669] on input "Update Device" at bounding box center [1452, 684] width 110 height 29
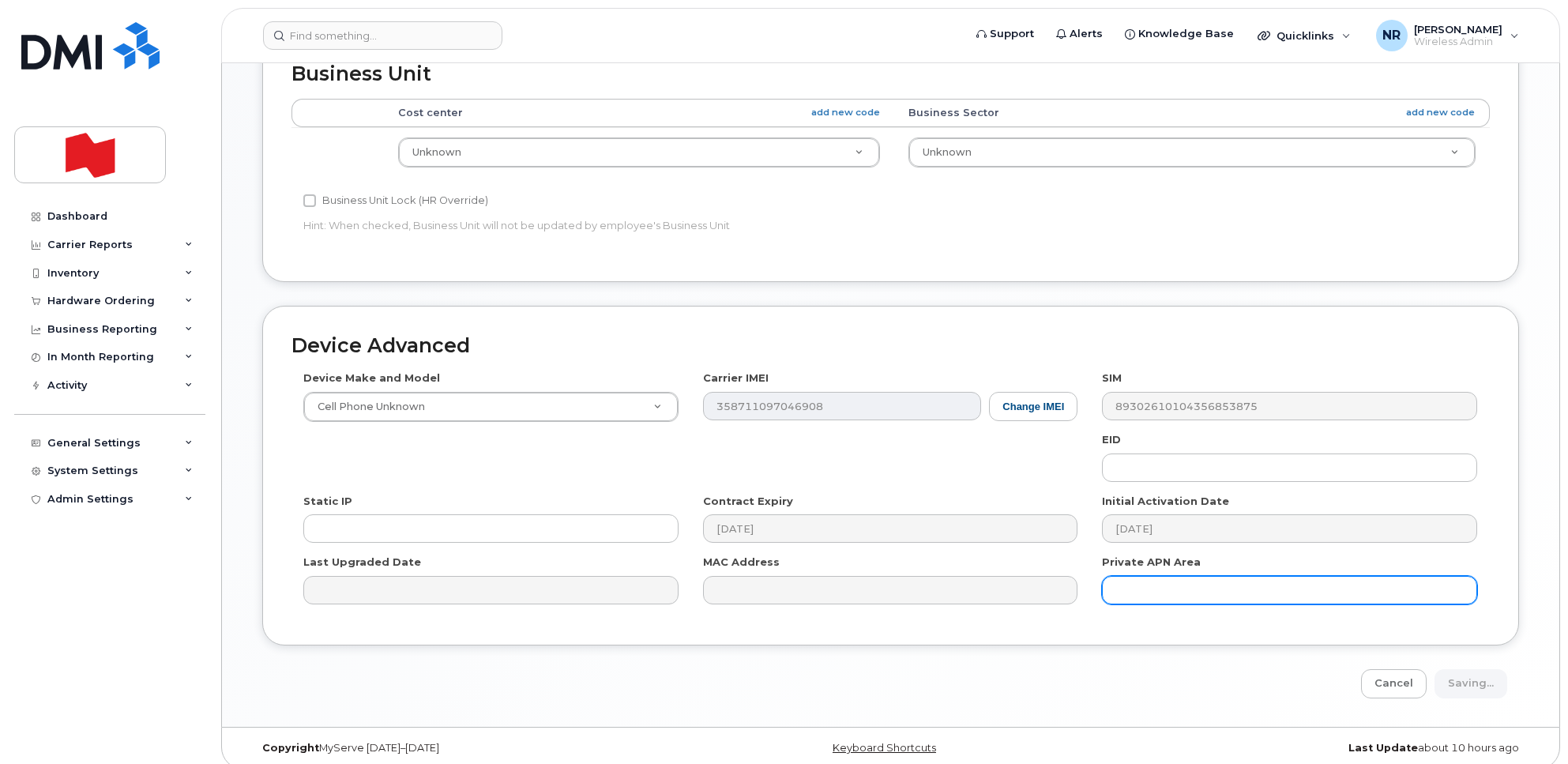
type input "Saving..."
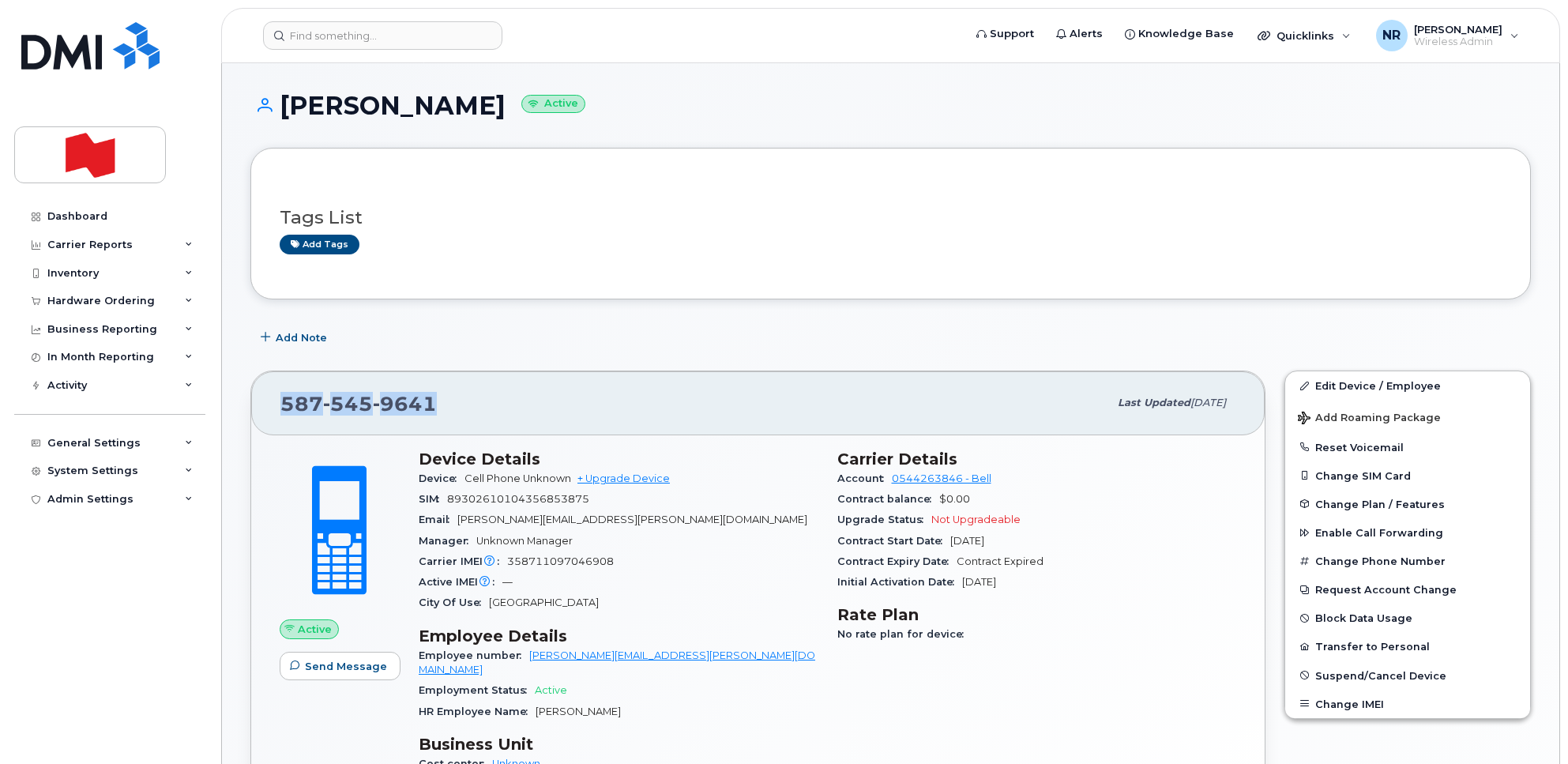
drag, startPoint x: 464, startPoint y: 400, endPoint x: 231, endPoint y: 413, distance: 233.4
click at [231, 413] on div "[PERSON_NAME] Active Tags List Add tags Add Note [PHONE_NUMBER] Last updated [D…" at bounding box center [890, 772] width 1338 height 1420
copy span "[PHONE_NUMBER]"
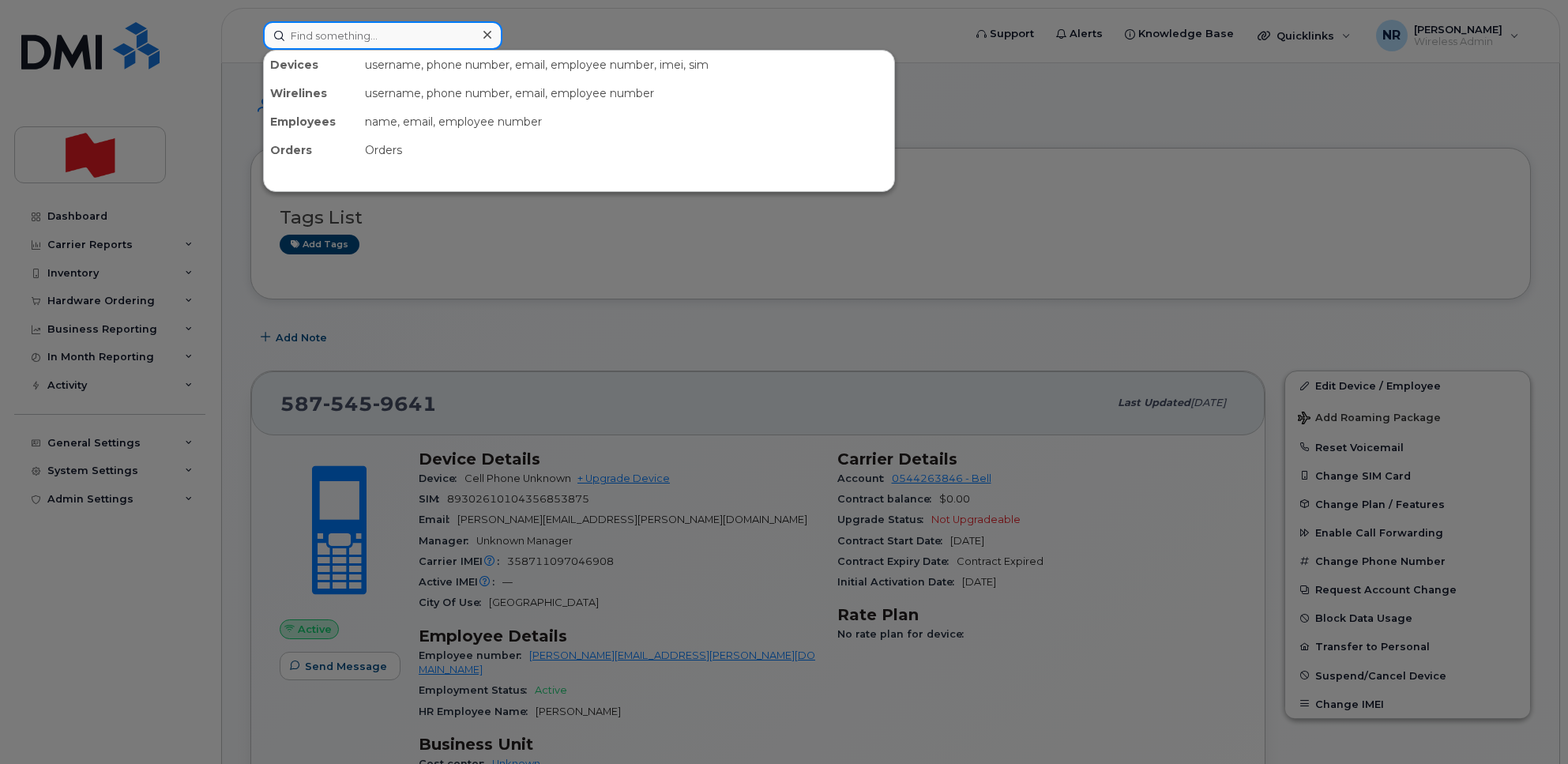
click at [357, 38] on input at bounding box center [383, 35] width 240 height 28
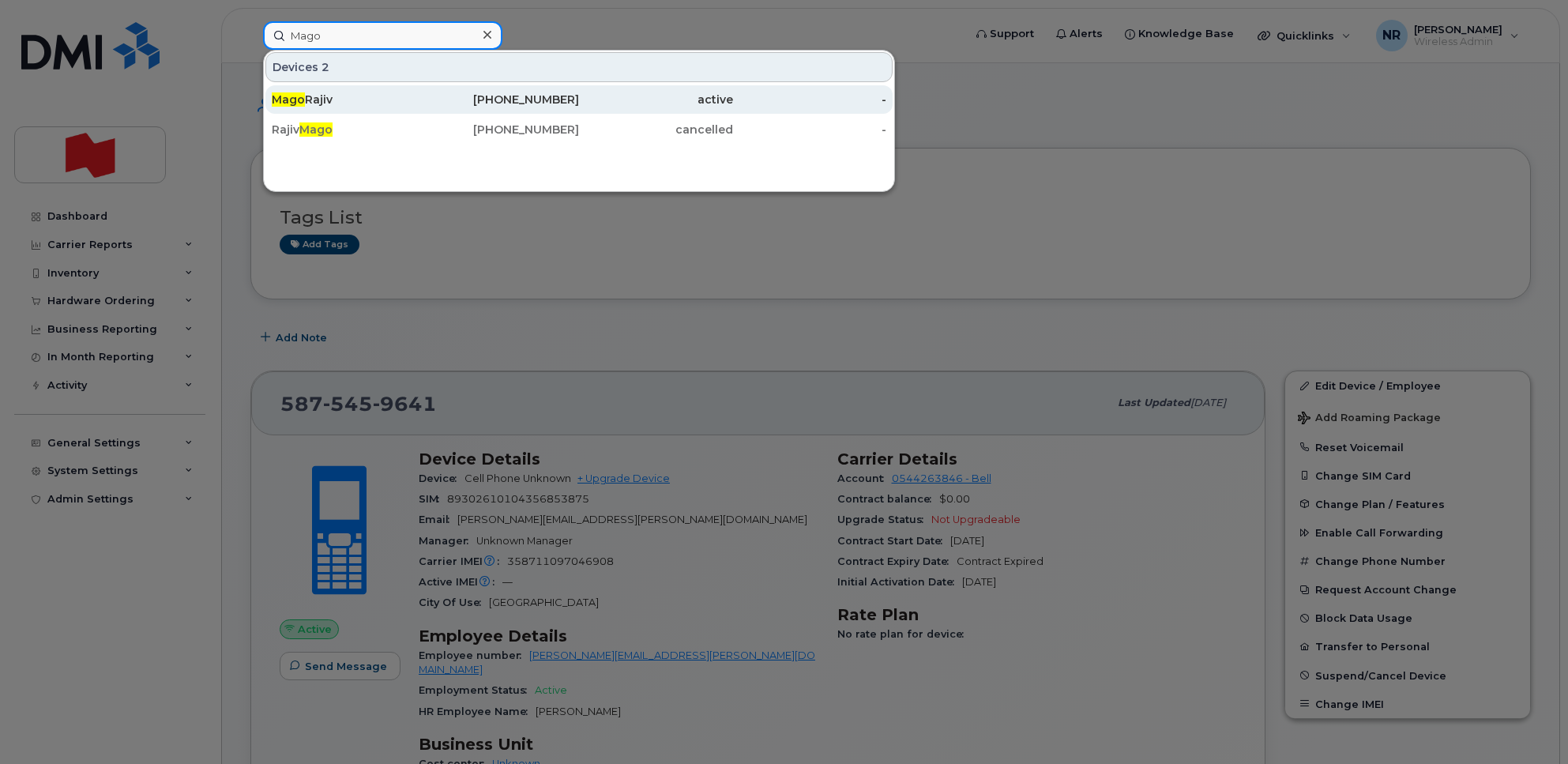
type input "Mago"
click at [317, 96] on div "[PERSON_NAME]" at bounding box center [348, 99] width 154 height 16
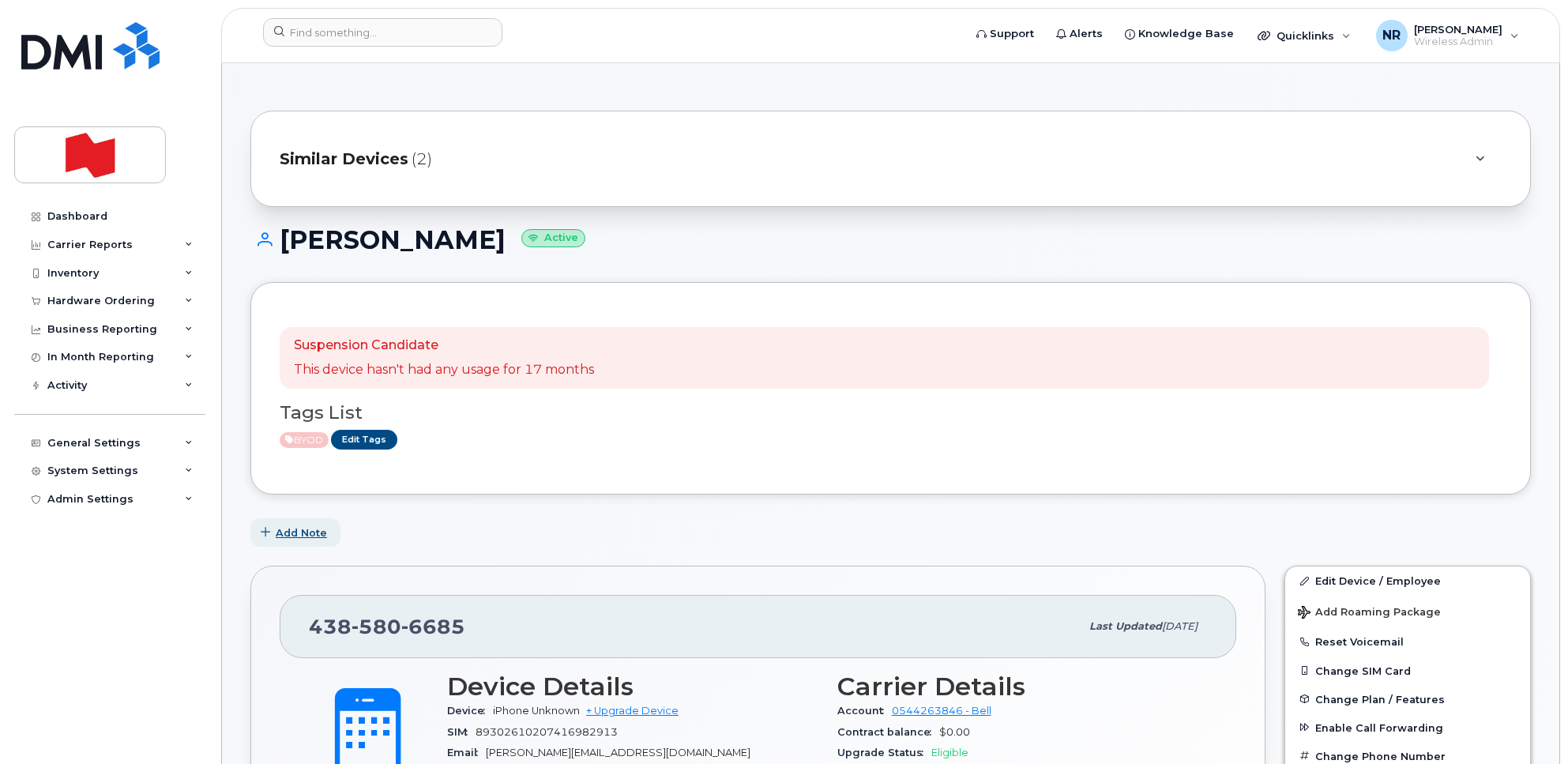
click at [310, 531] on span "Add Note" at bounding box center [301, 533] width 51 height 15
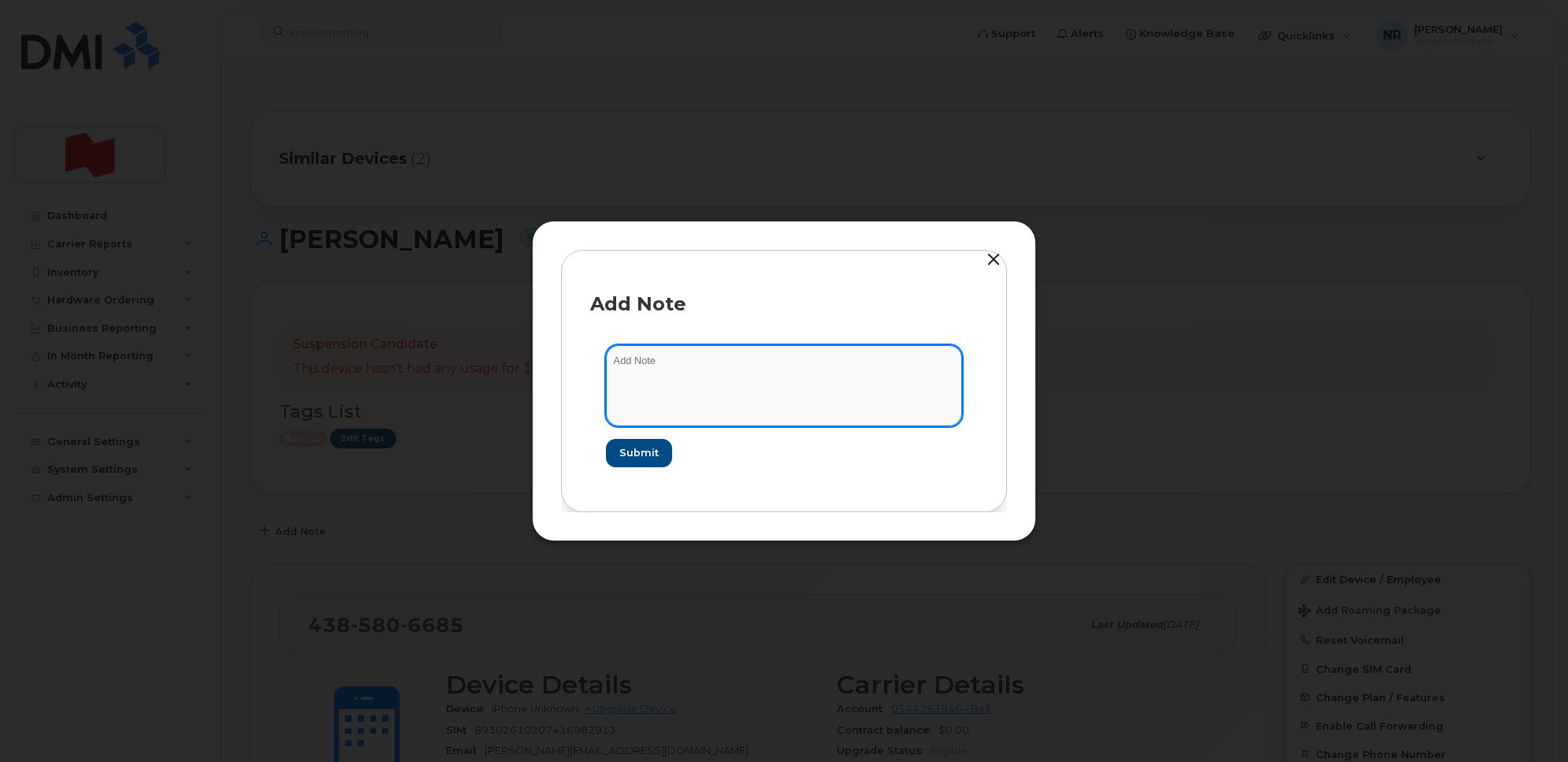
click at [662, 388] on textarea at bounding box center [784, 385] width 356 height 80
type textarea "Nouvelle carte Sim envoyée le [DATE]"
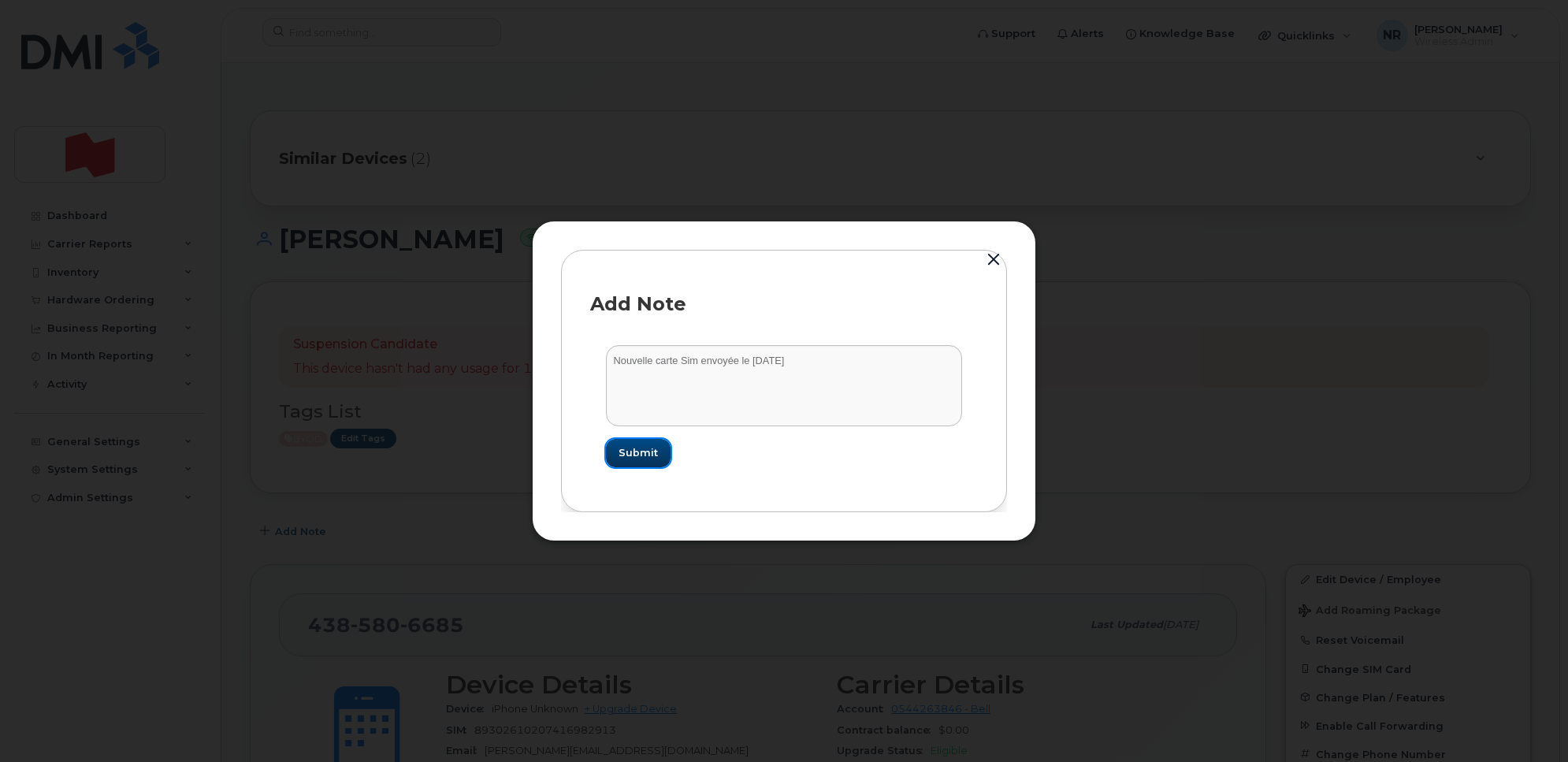
click at [646, 451] on span "Submit" at bounding box center [637, 453] width 39 height 15
